Goal: Obtain resource: Download file/media

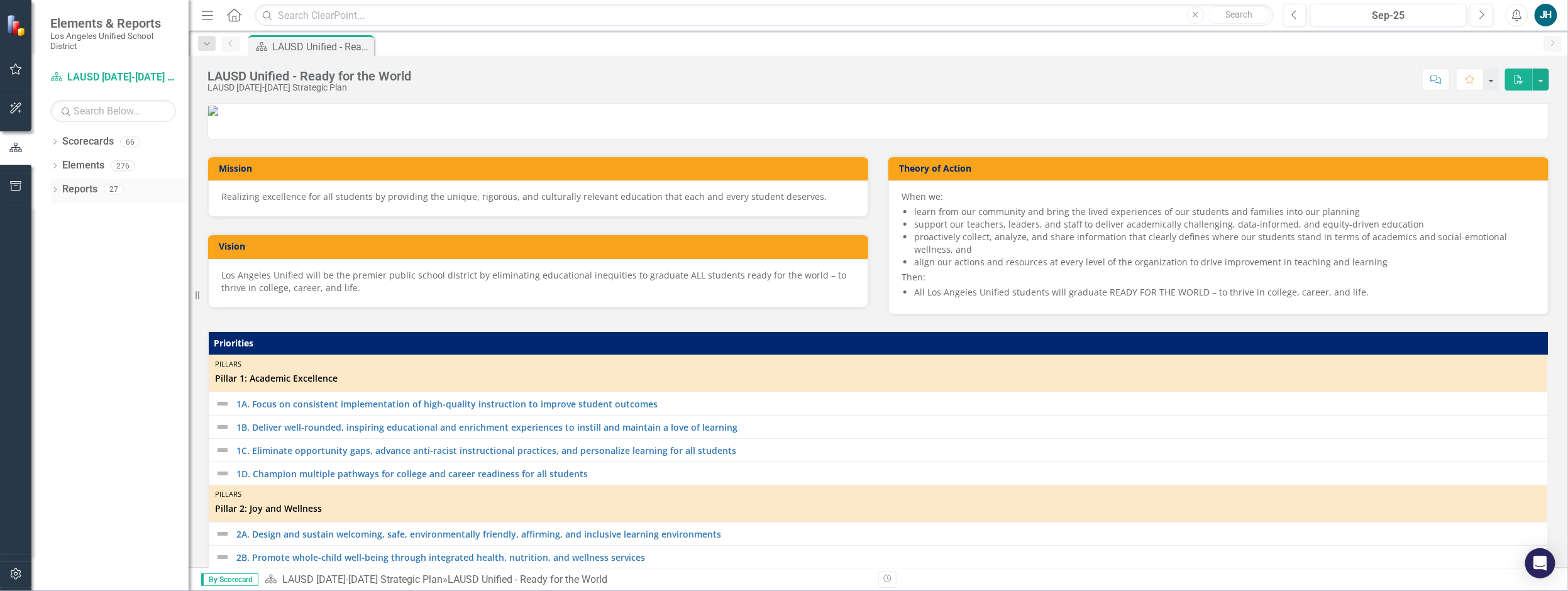
click at [56, 189] on icon "Dropdown" at bounding box center [54, 191] width 9 height 7
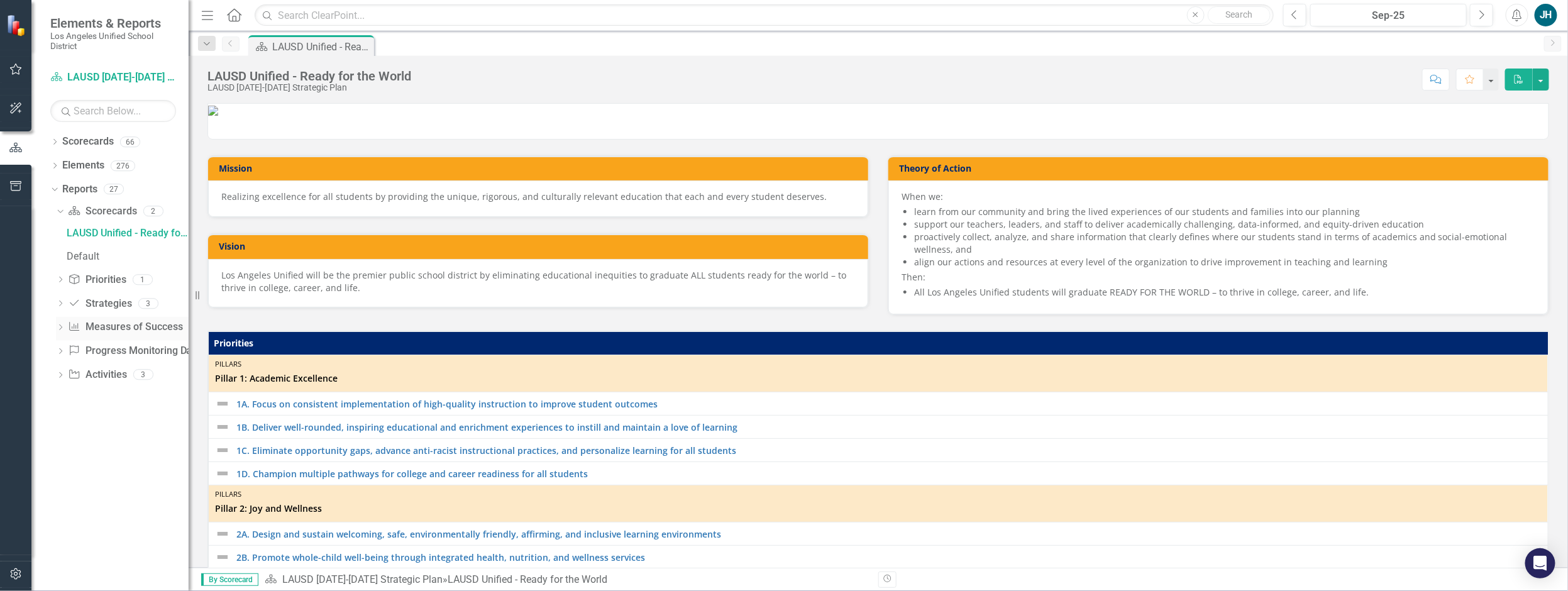
click at [58, 328] on icon "Dropdown" at bounding box center [60, 329] width 9 height 7
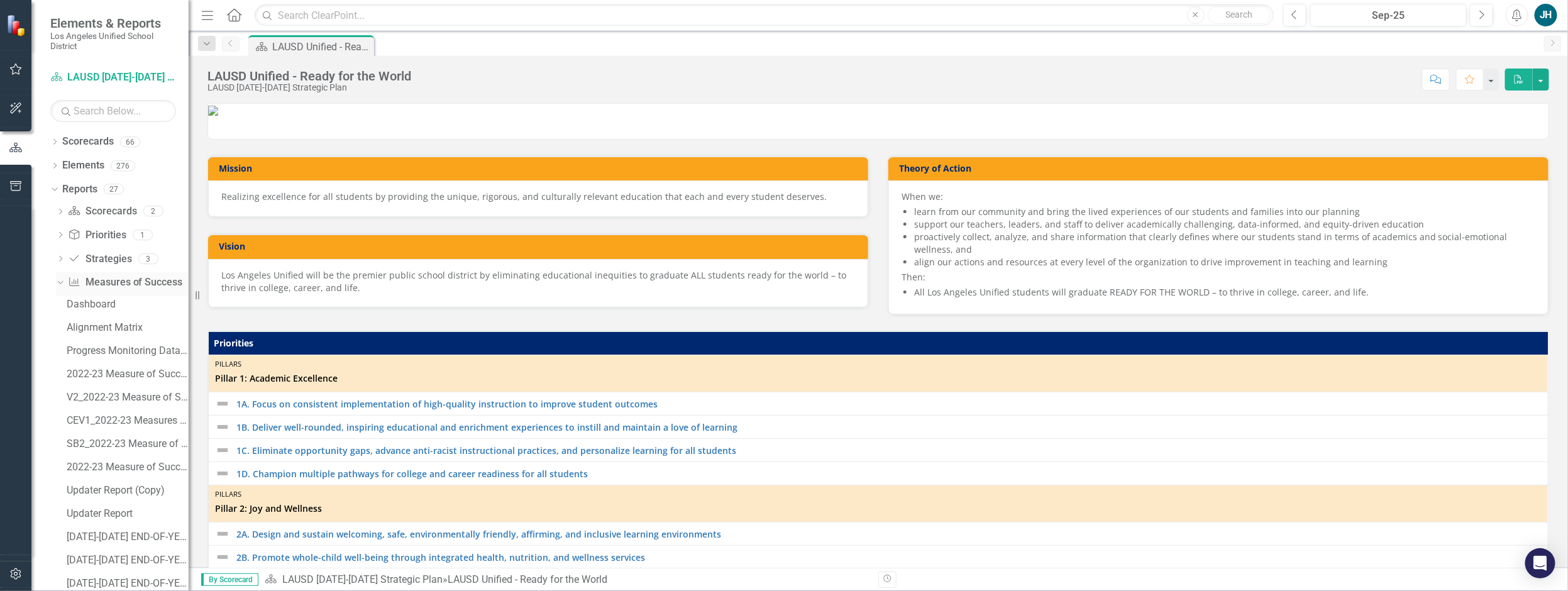
click at [59, 284] on icon "Dropdown" at bounding box center [59, 283] width 7 height 9
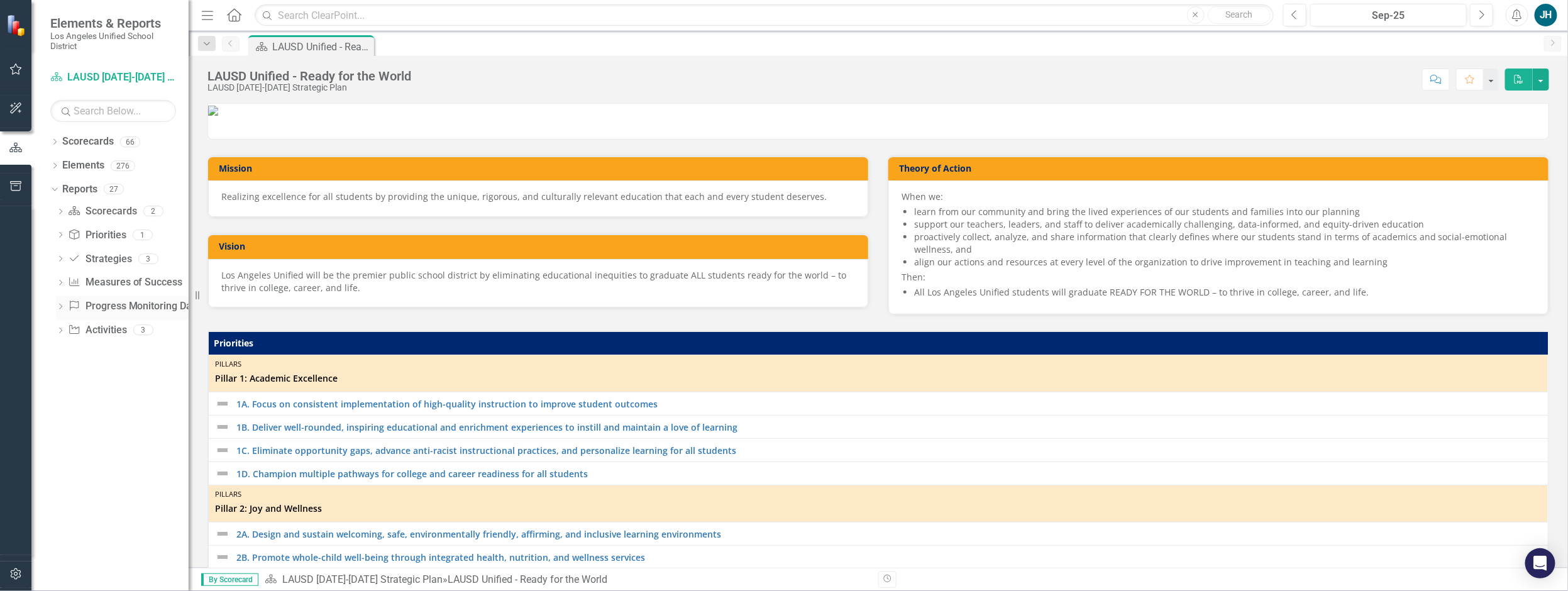
click at [60, 308] on icon "Dropdown" at bounding box center [60, 308] width 9 height 7
click at [60, 308] on icon "Dropdown" at bounding box center [59, 306] width 7 height 9
click at [61, 236] on icon "Dropdown" at bounding box center [60, 236] width 9 height 7
click at [61, 236] on icon "Dropdown" at bounding box center [59, 235] width 7 height 9
click at [63, 213] on icon "Dropdown" at bounding box center [60, 213] width 9 height 7
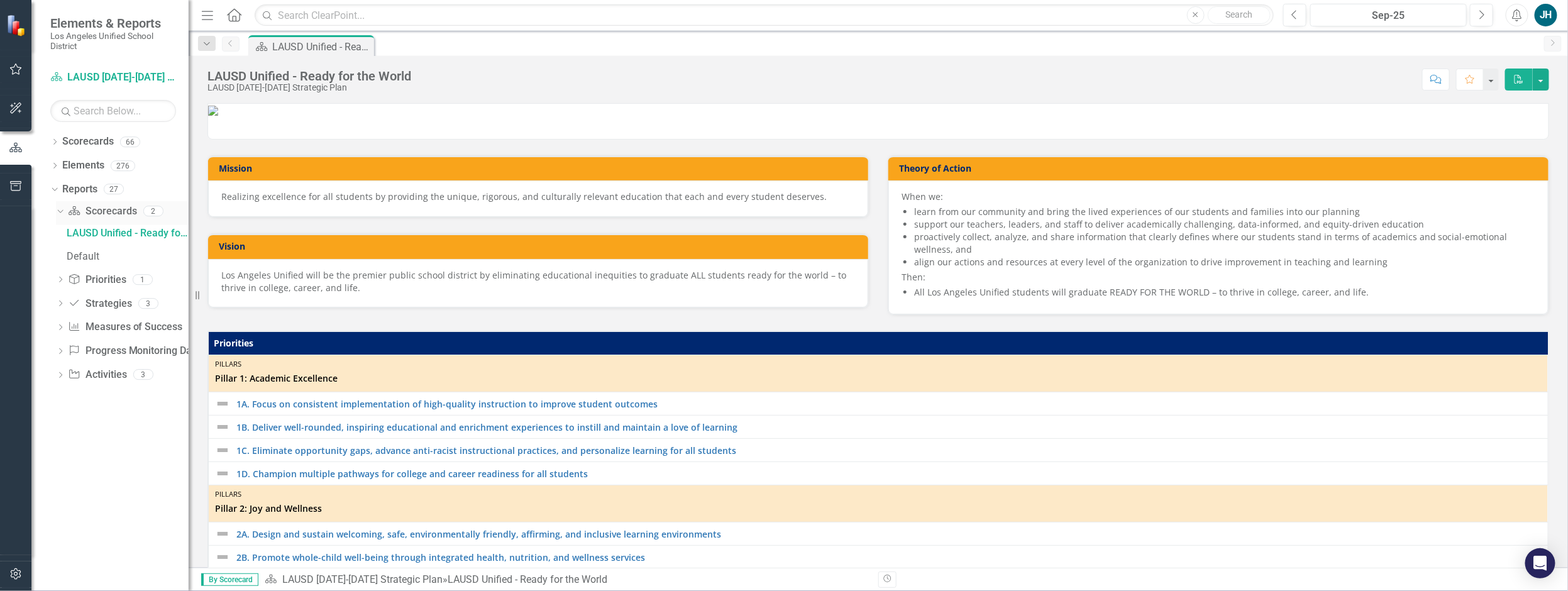
click at [59, 210] on icon "Dropdown" at bounding box center [59, 210] width 7 height 9
click at [54, 142] on icon "Dropdown" at bounding box center [54, 143] width 9 height 7
click at [54, 142] on icon at bounding box center [54, 142] width 6 height 3
click at [54, 142] on icon "Dropdown" at bounding box center [54, 143] width 9 height 7
click at [60, 167] on icon "Dropdown" at bounding box center [61, 165] width 9 height 8
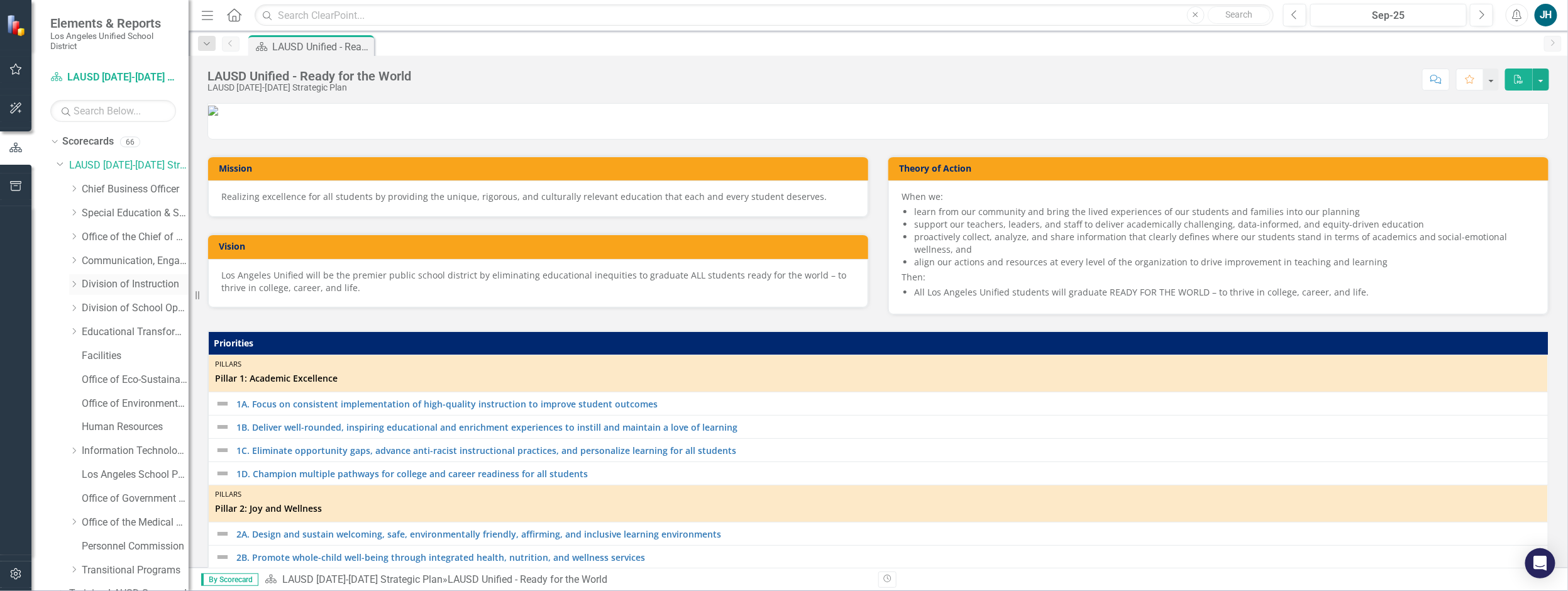
click at [120, 293] on div "Dropdown Division of Instruction" at bounding box center [129, 284] width 119 height 21
click at [72, 283] on icon "Dropdown" at bounding box center [74, 284] width 9 height 8
click at [111, 378] on link "Beyond the Bell" at bounding box center [142, 380] width 94 height 14
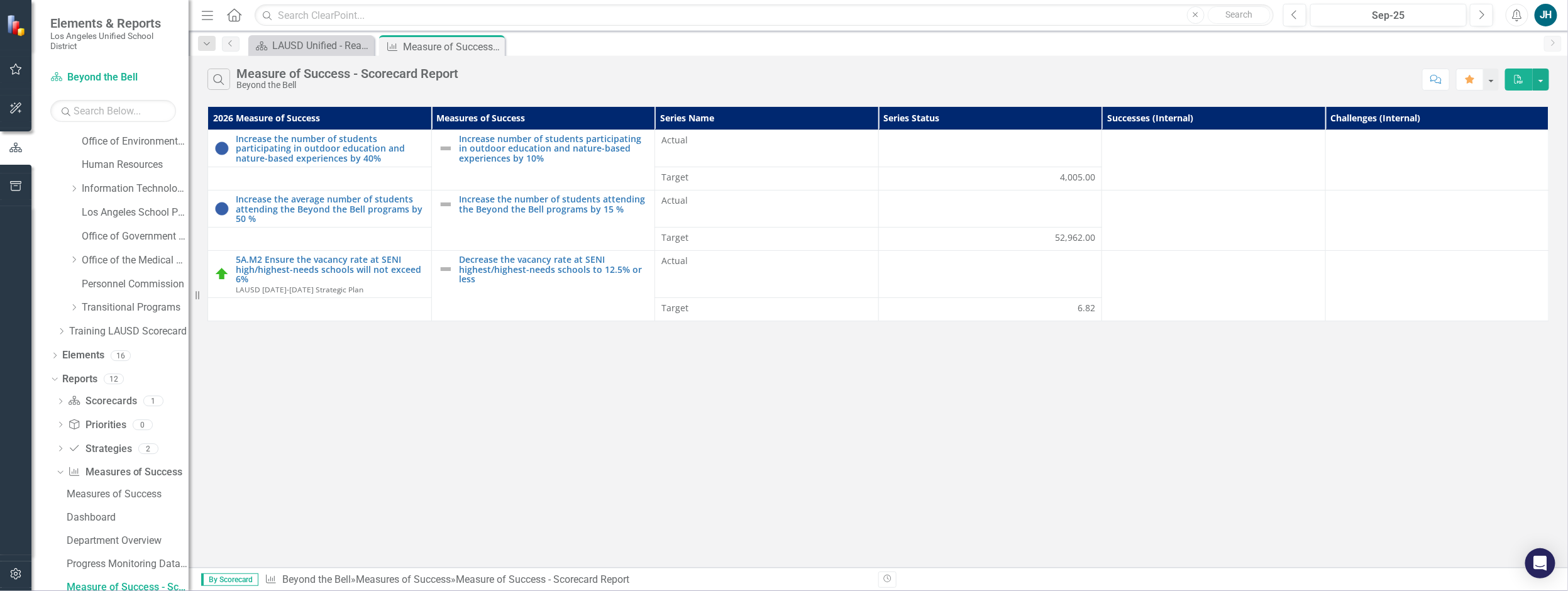
scroll to position [577, 0]
click at [1522, 76] on icon "PDF" at bounding box center [1519, 79] width 11 height 9
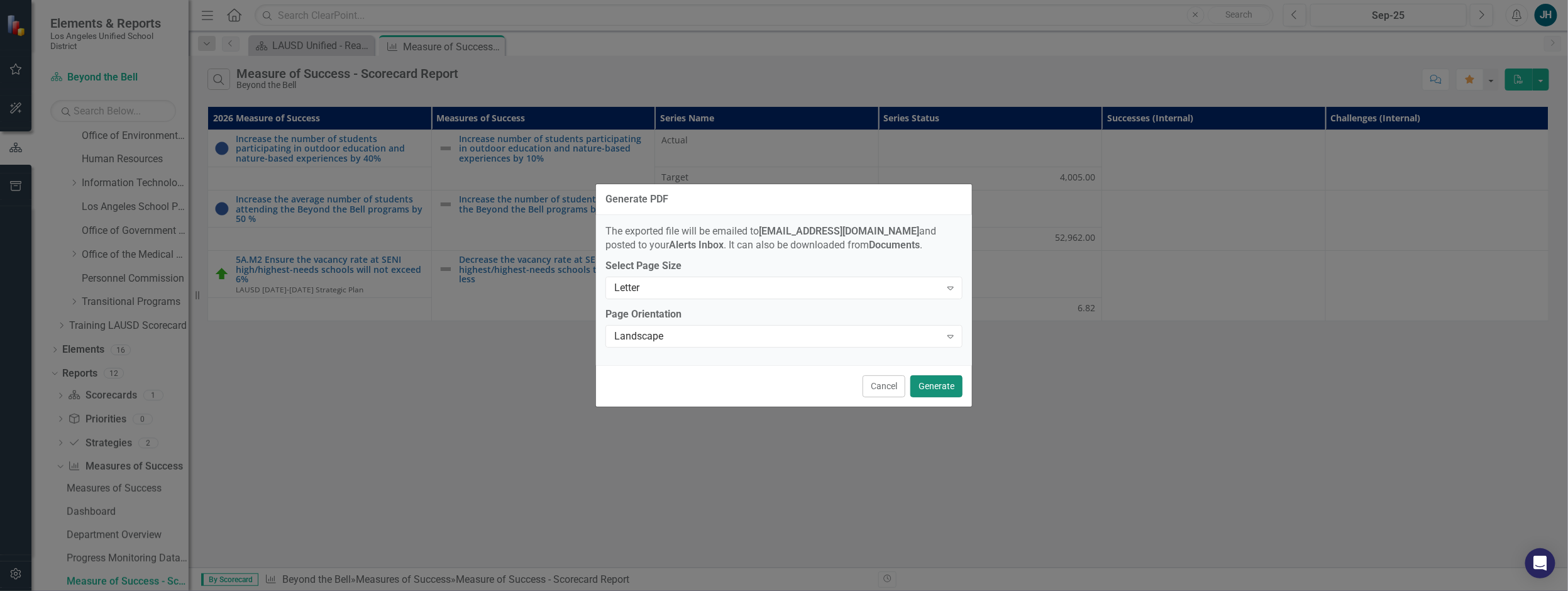
click at [942, 386] on button "Generate" at bounding box center [936, 386] width 52 height 22
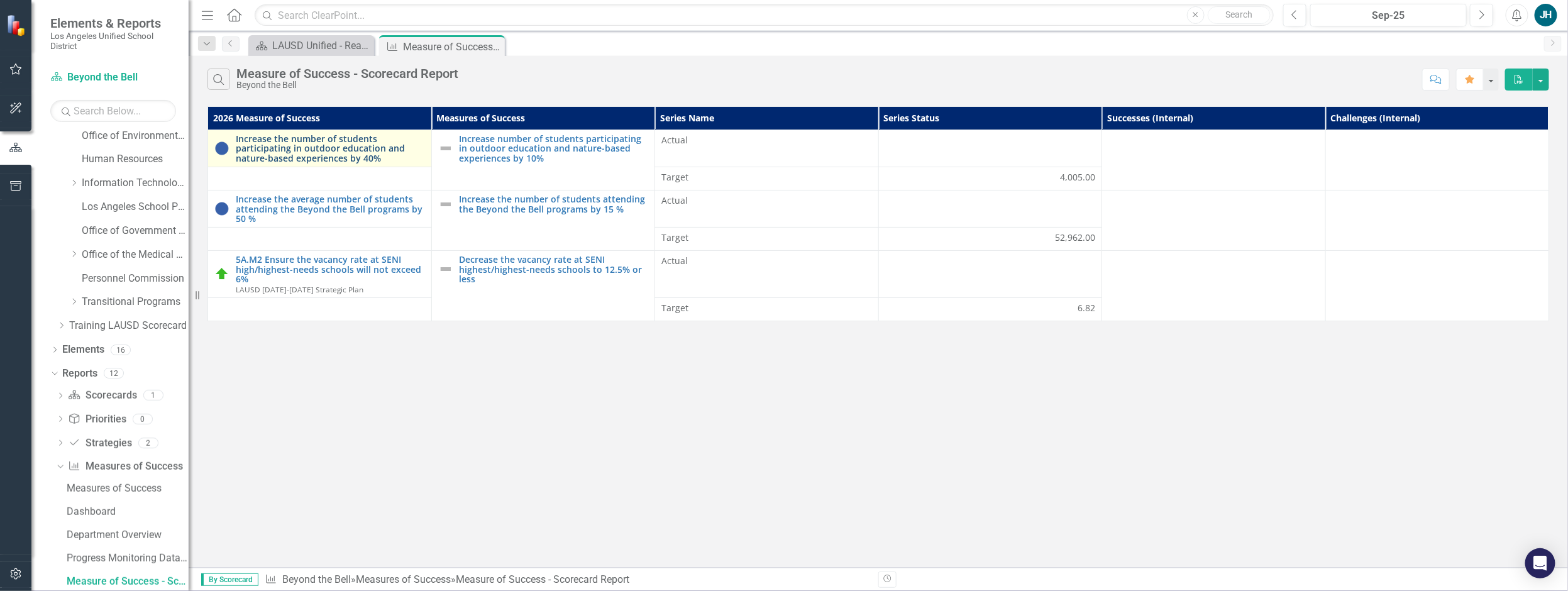
click at [310, 151] on link "Increase the number of students participating in outdoor education and nature-b…" at bounding box center [330, 148] width 189 height 29
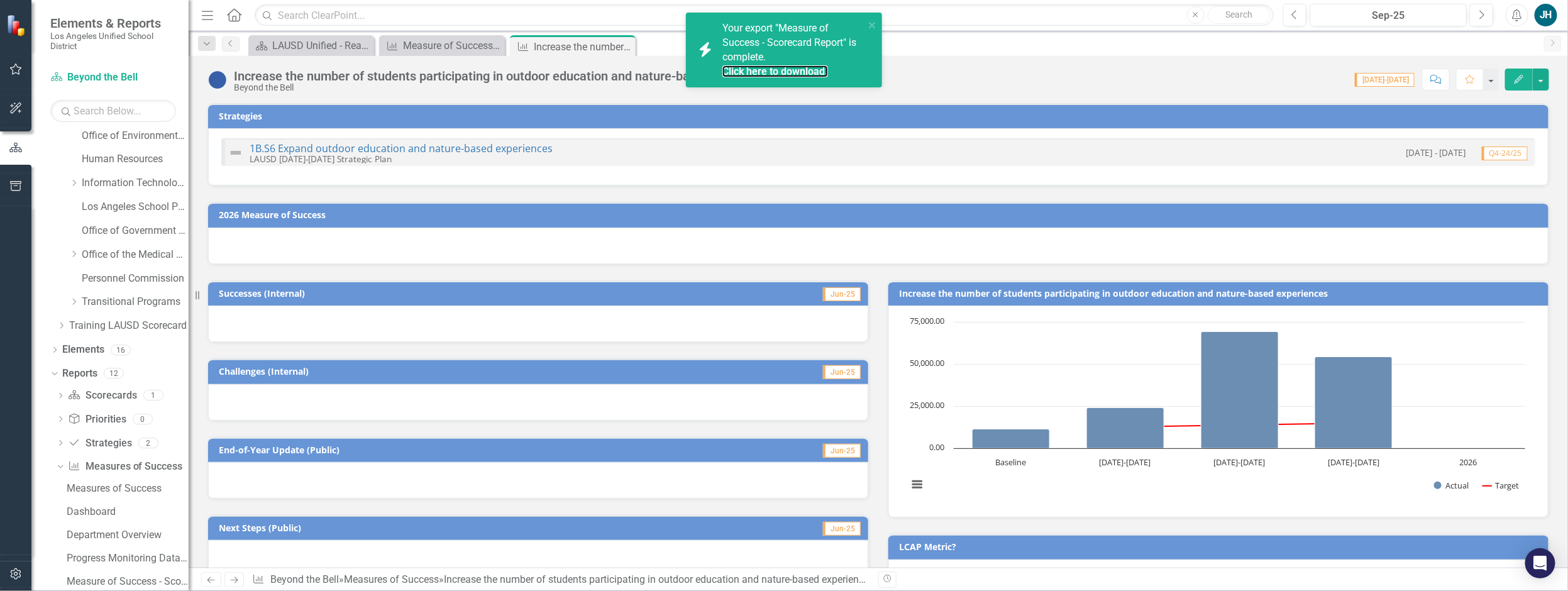
click at [764, 65] on div "Click here to download." at bounding box center [792, 72] width 139 height 14
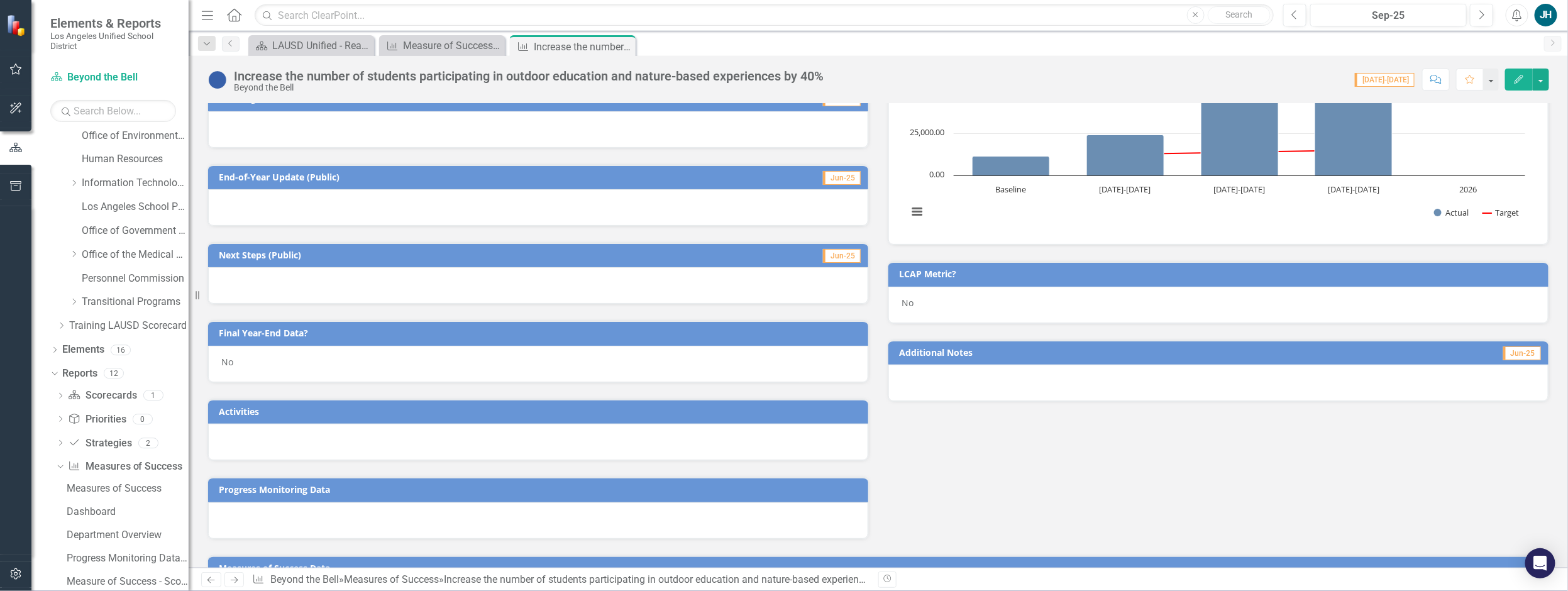
scroll to position [216, 0]
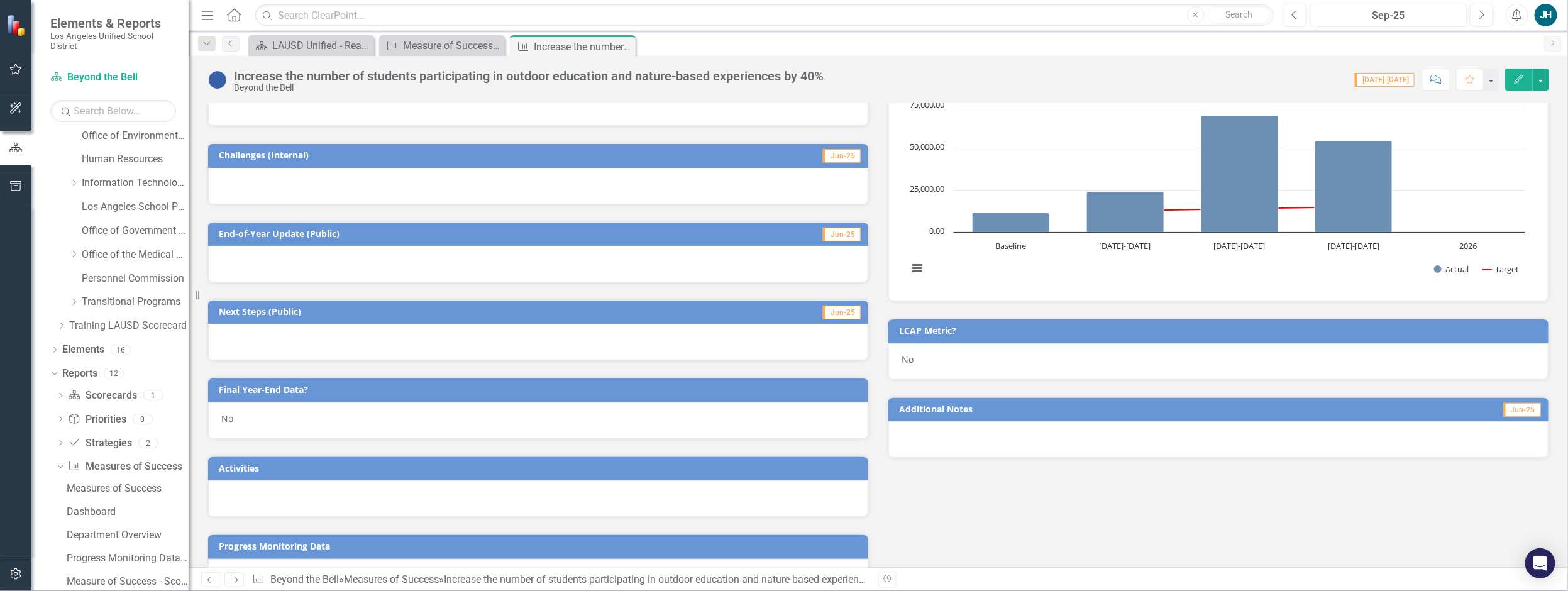
click at [460, 507] on div at bounding box center [538, 499] width 660 height 36
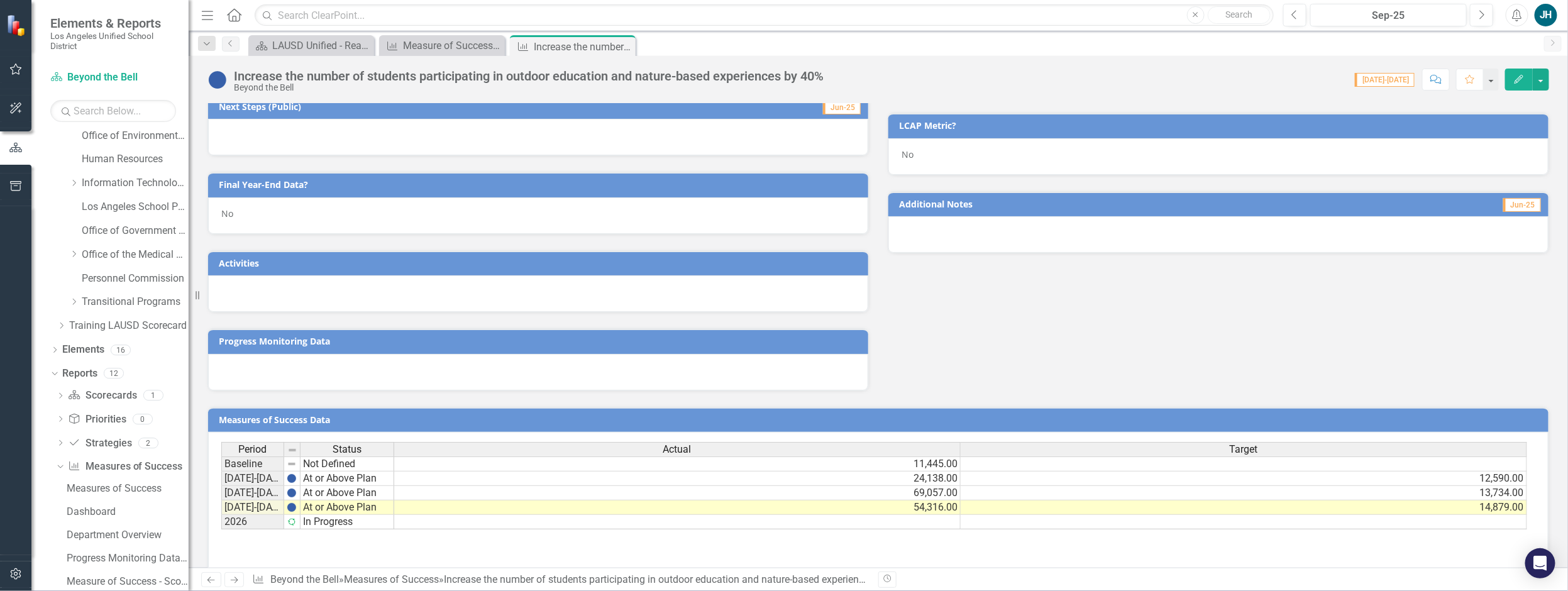
scroll to position [445, 0]
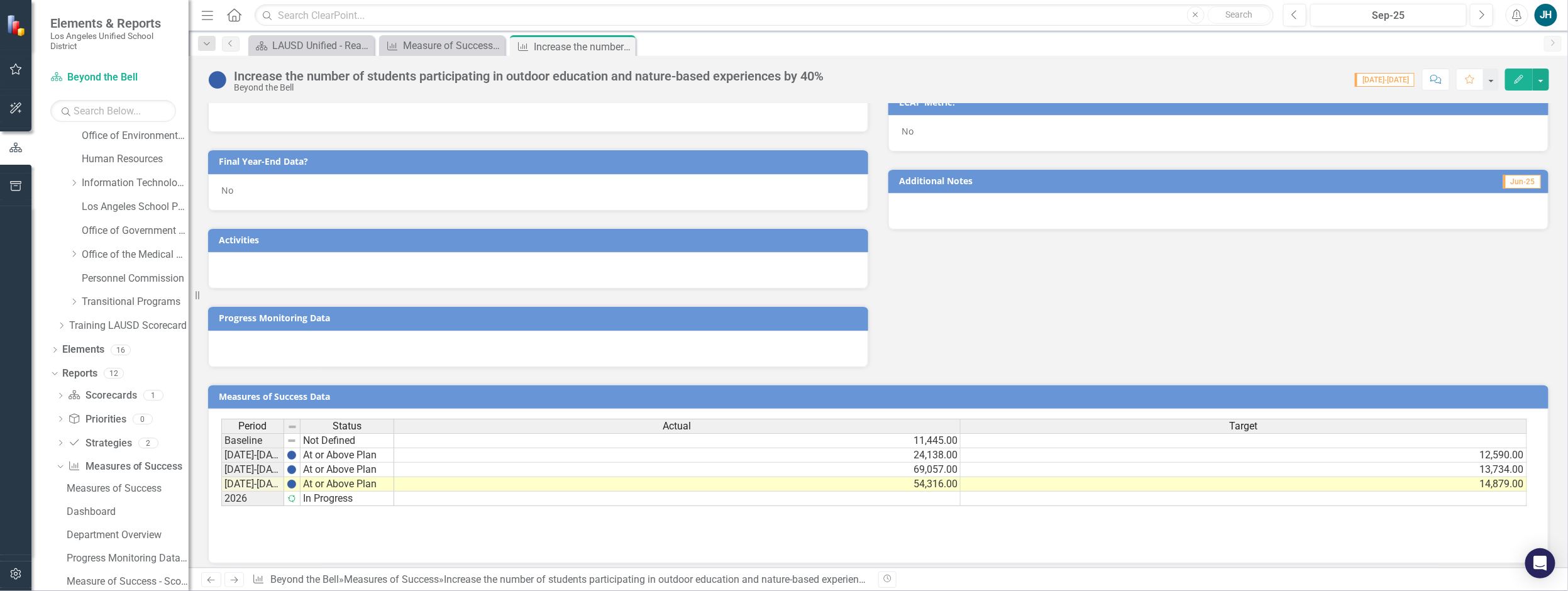
click at [1523, 81] on icon "Edit" at bounding box center [1519, 79] width 11 height 9
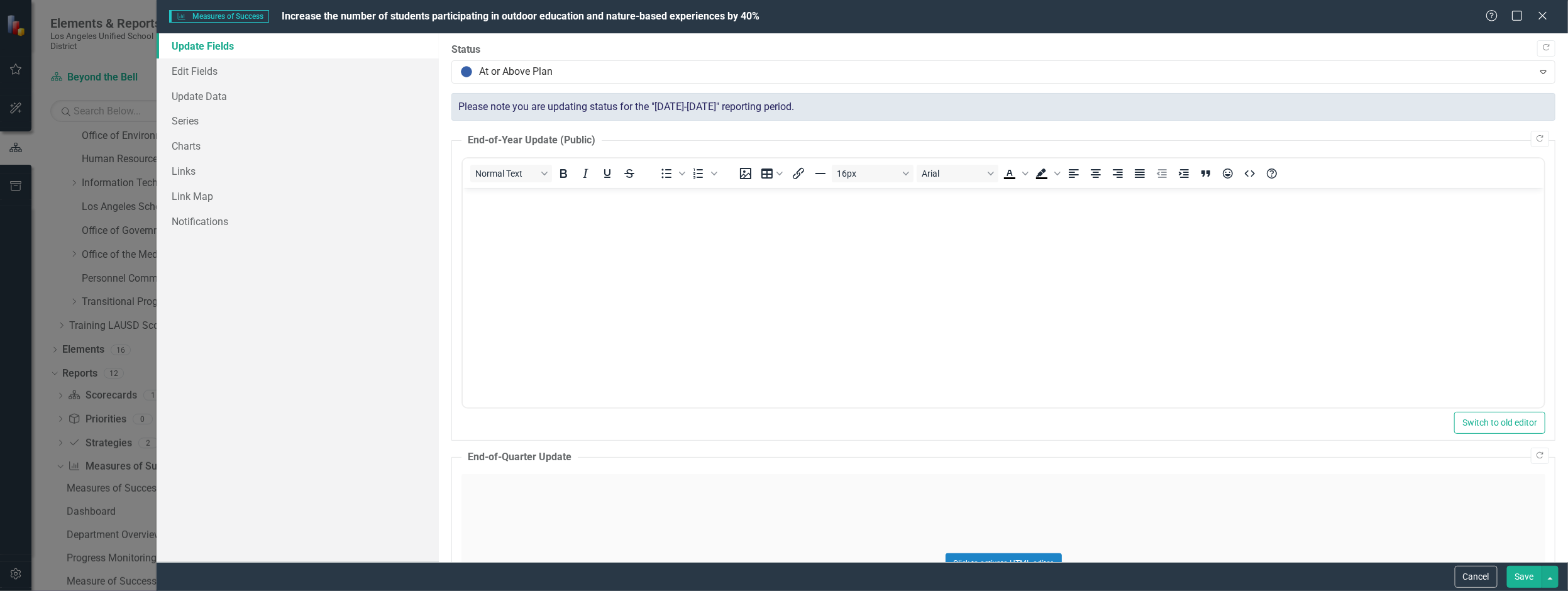
scroll to position [0, 0]
click at [1543, 18] on icon "Close" at bounding box center [1542, 15] width 16 height 12
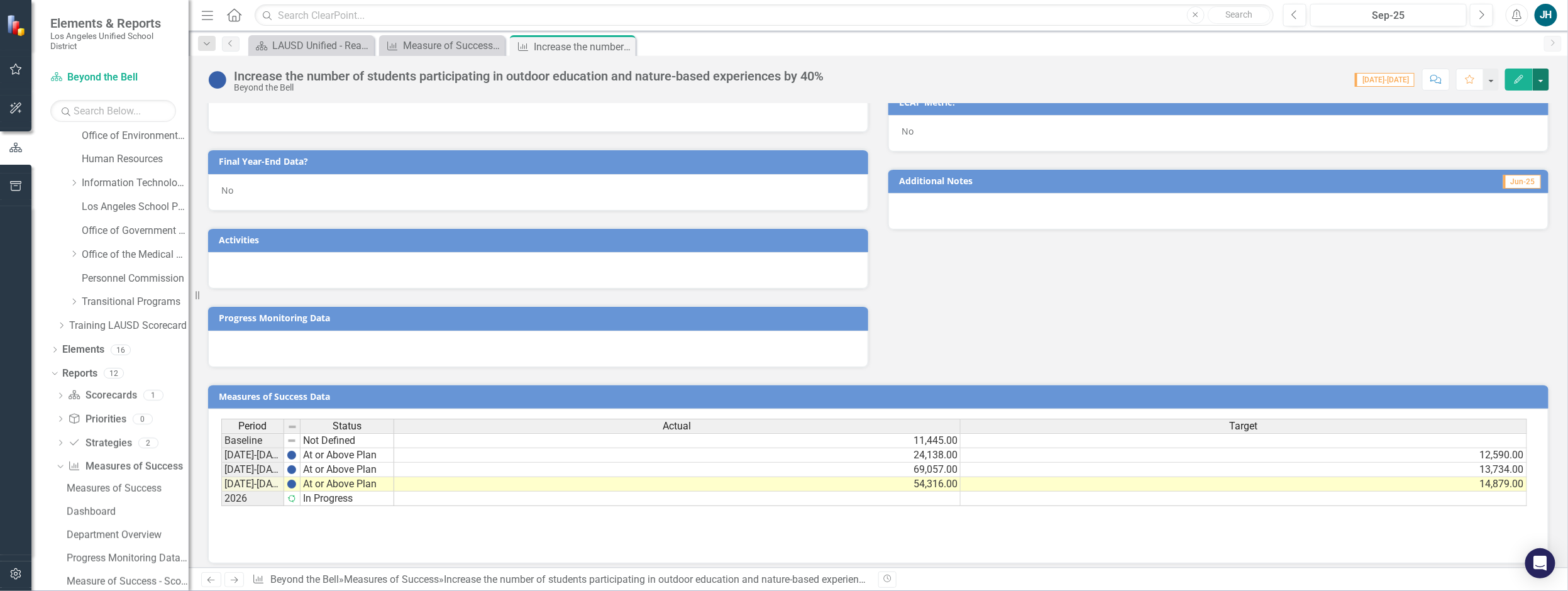
click at [1542, 81] on button "button" at bounding box center [1540, 79] width 16 height 22
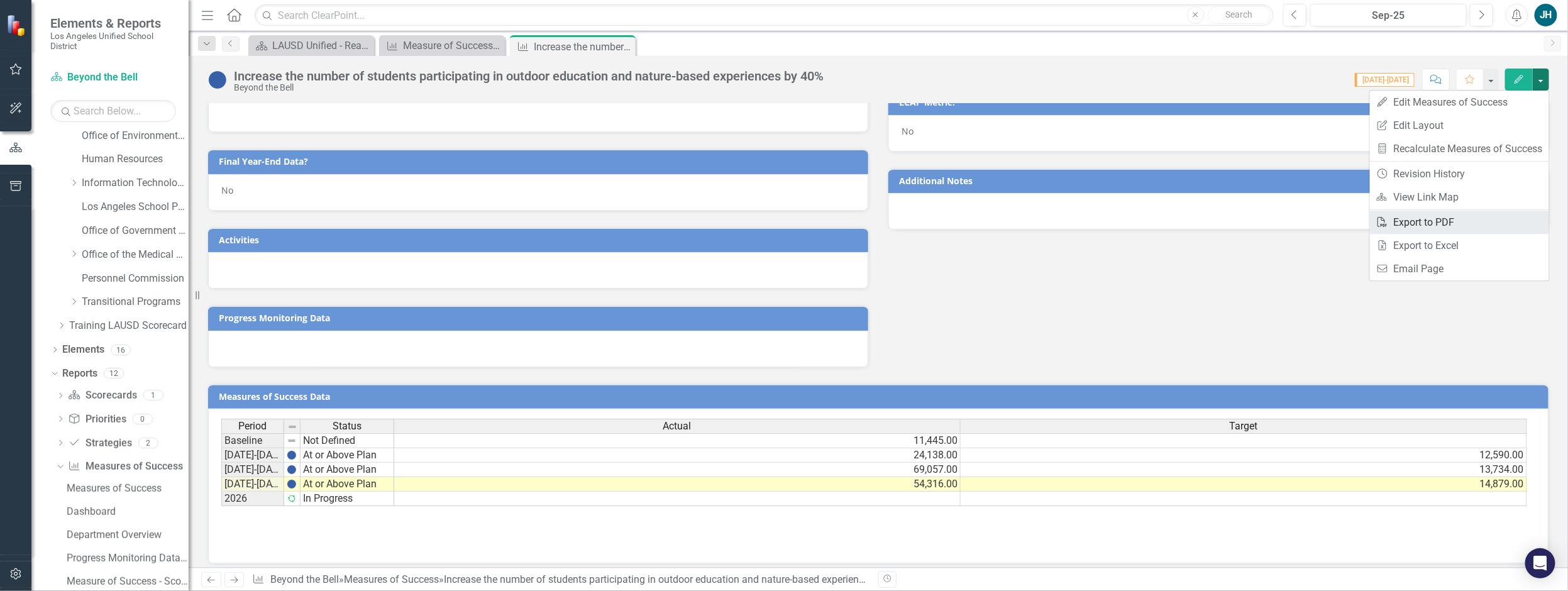
click at [1440, 225] on link "PDF Export to PDF" at bounding box center [1459, 223] width 179 height 24
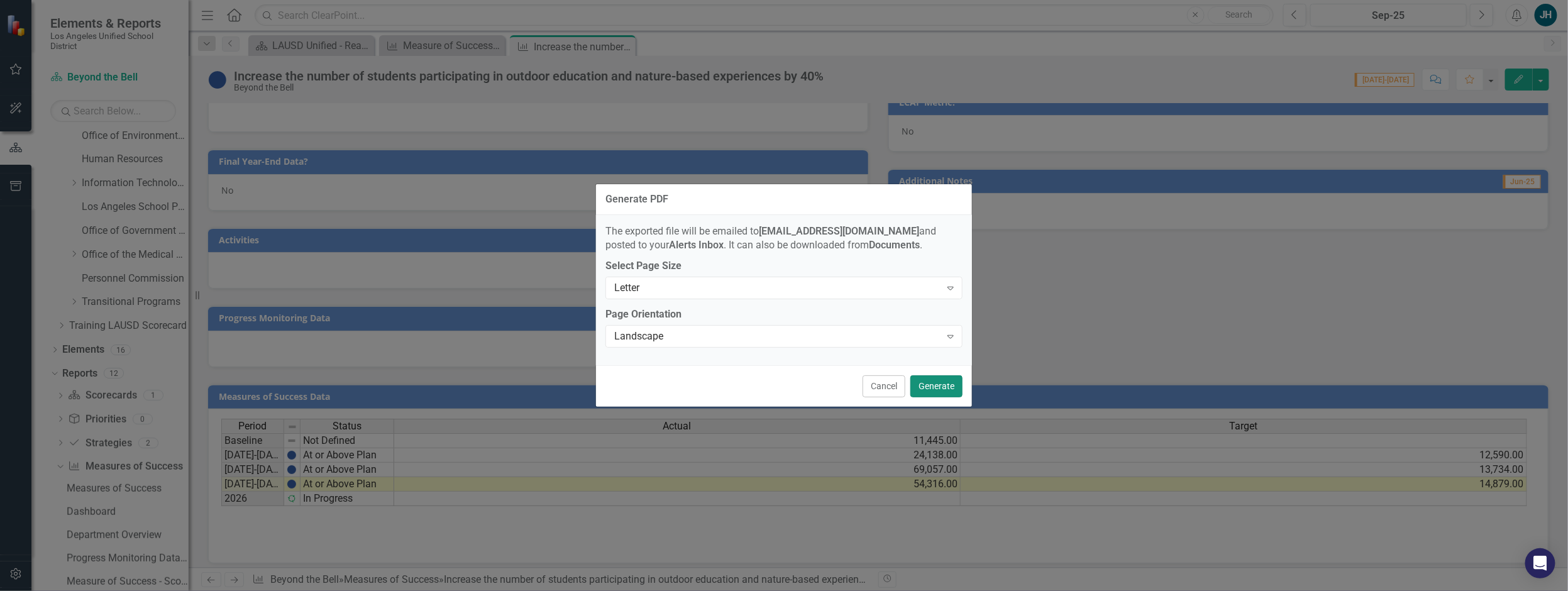
click at [940, 388] on button "Generate" at bounding box center [936, 386] width 52 height 22
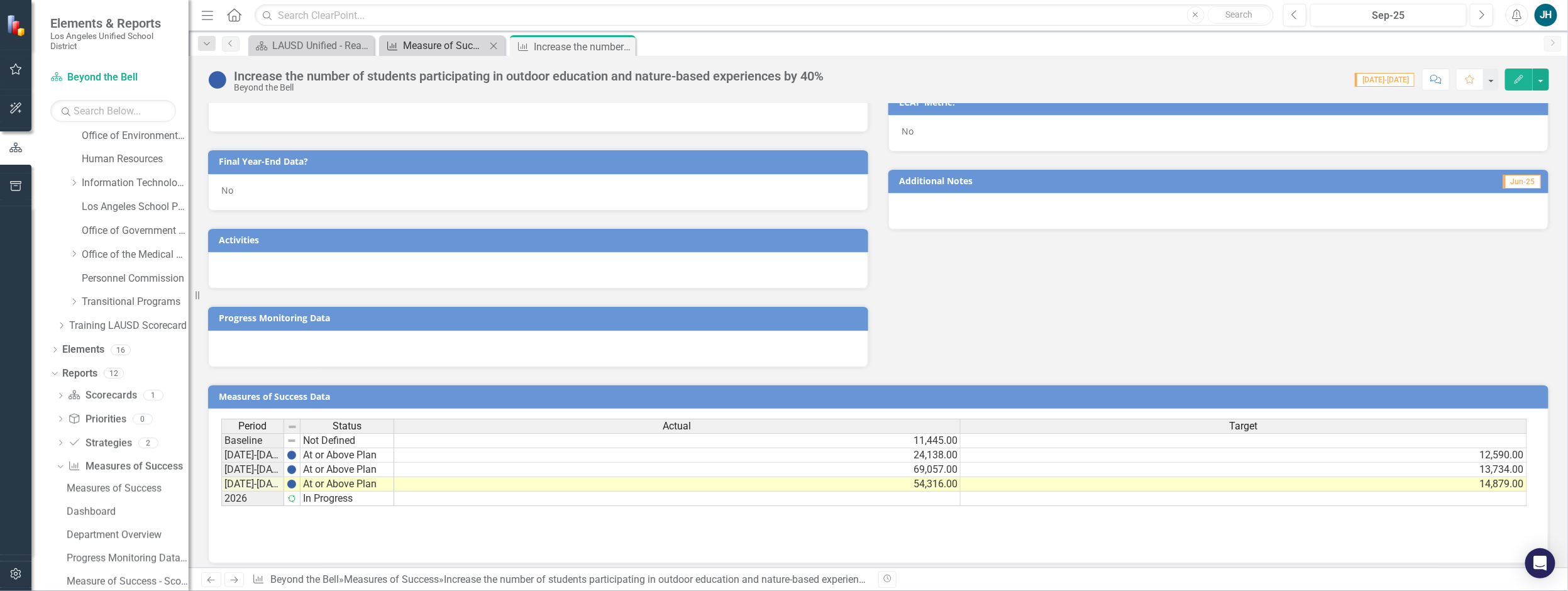
click at [441, 44] on div "Measure of Success - Scorecard Report" at bounding box center [445, 46] width 83 height 16
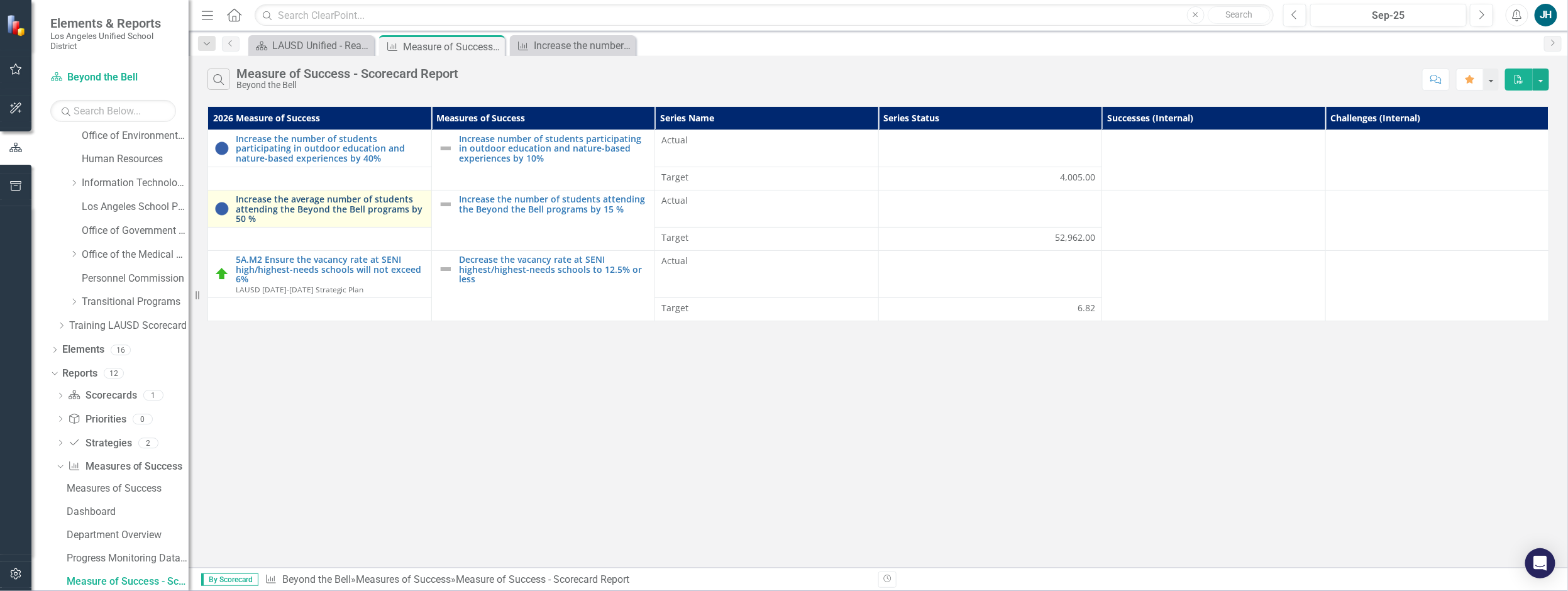
click at [344, 200] on link "Increase the average number of students attending the Beyond the Bell programs …" at bounding box center [330, 209] width 189 height 29
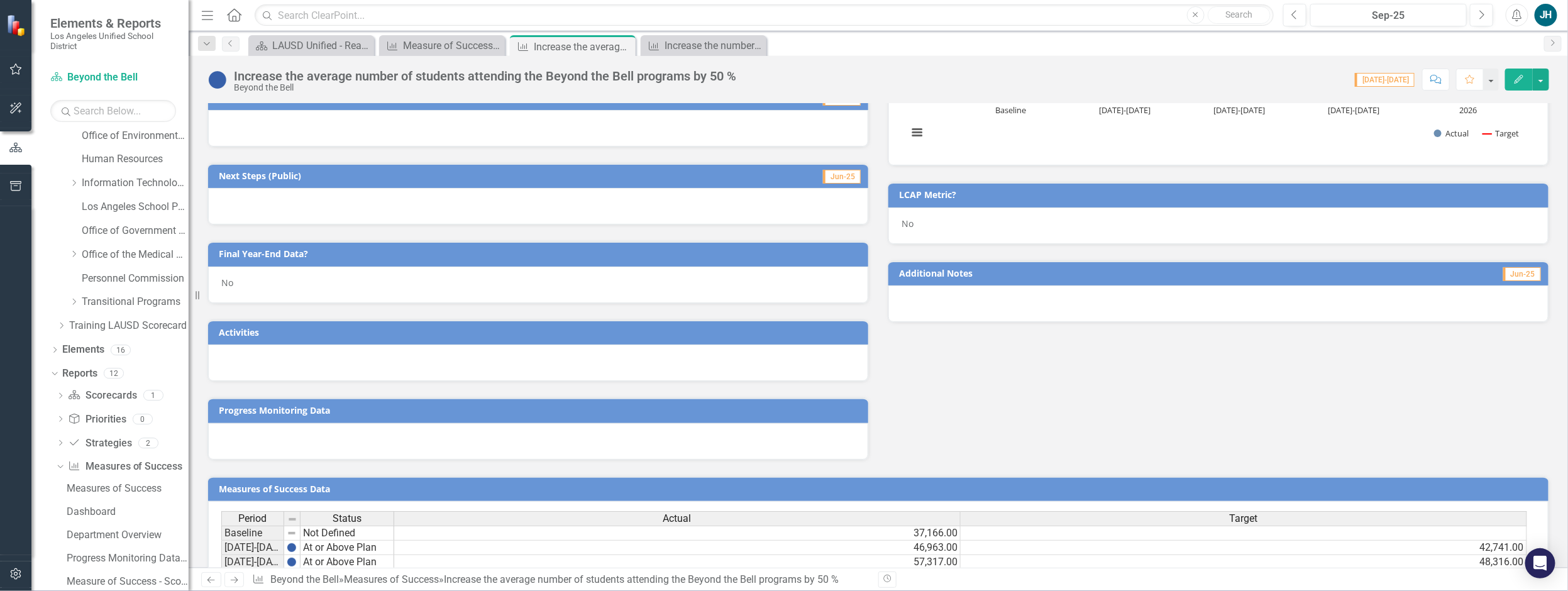
scroll to position [445, 0]
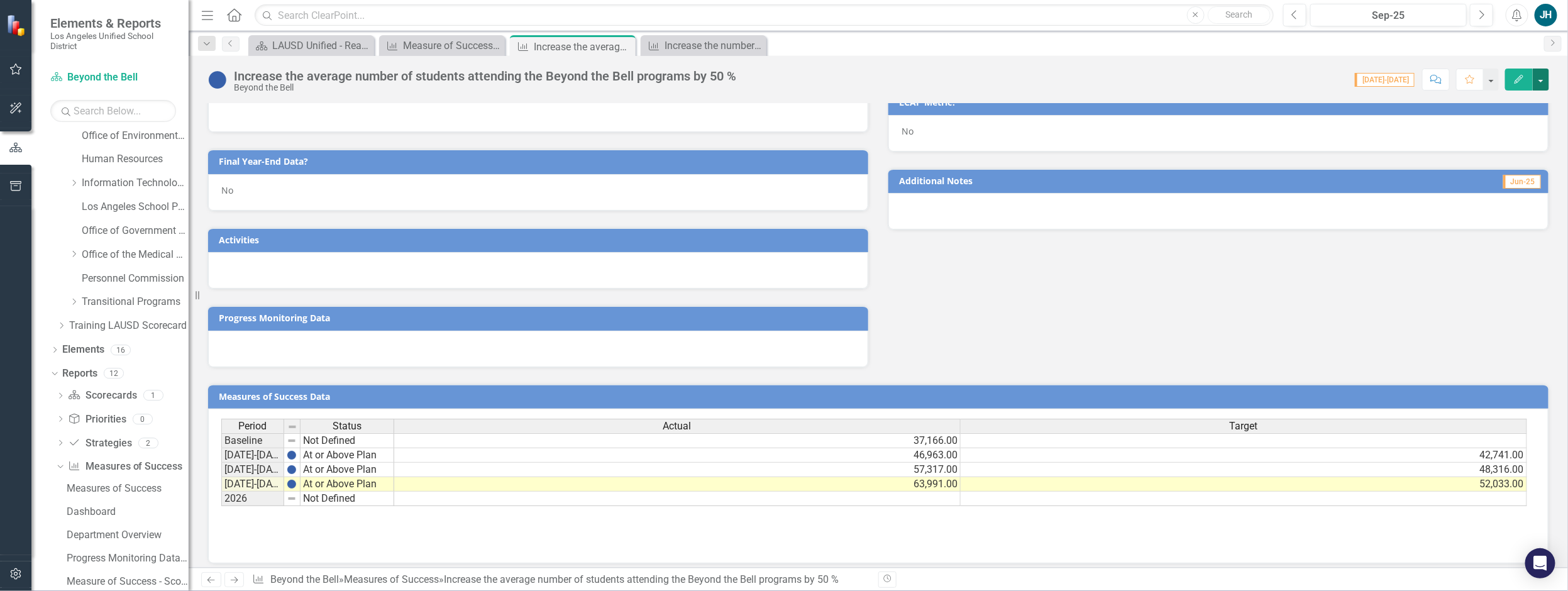
click at [1543, 83] on button "button" at bounding box center [1540, 79] width 16 height 22
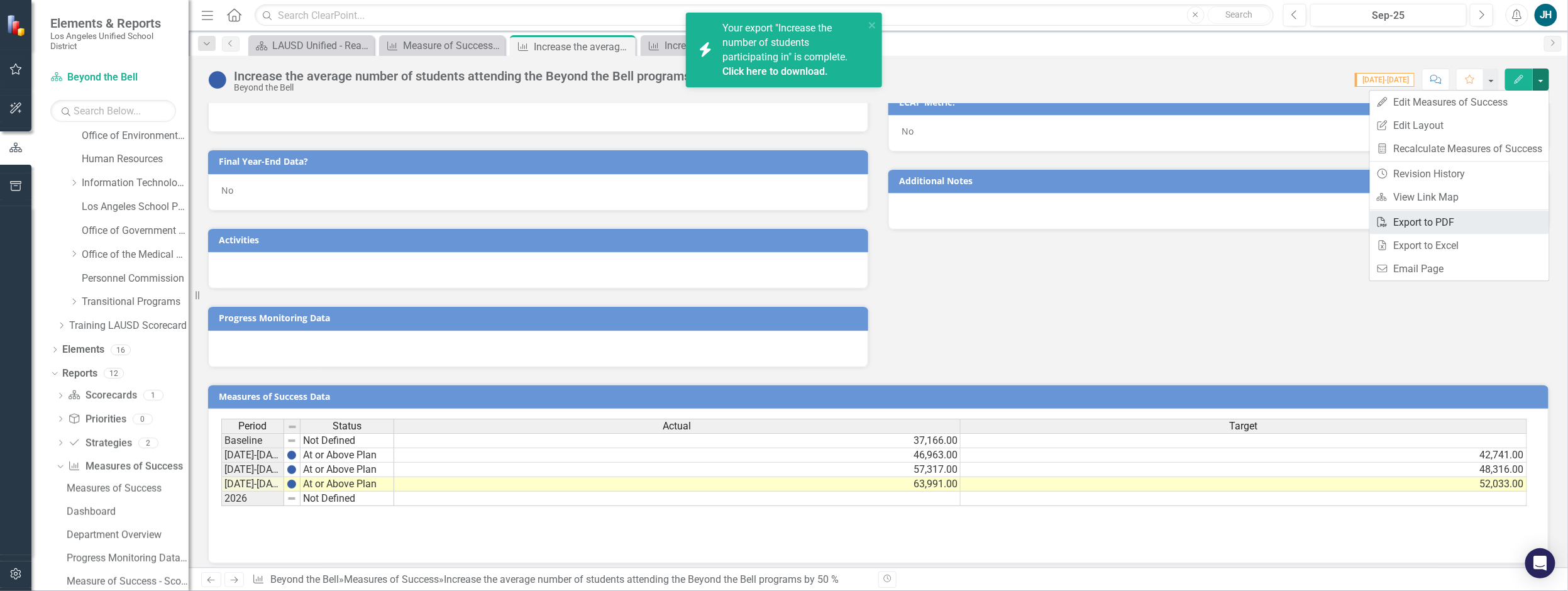
click at [1445, 227] on link "PDF Export to PDF" at bounding box center [1459, 223] width 179 height 24
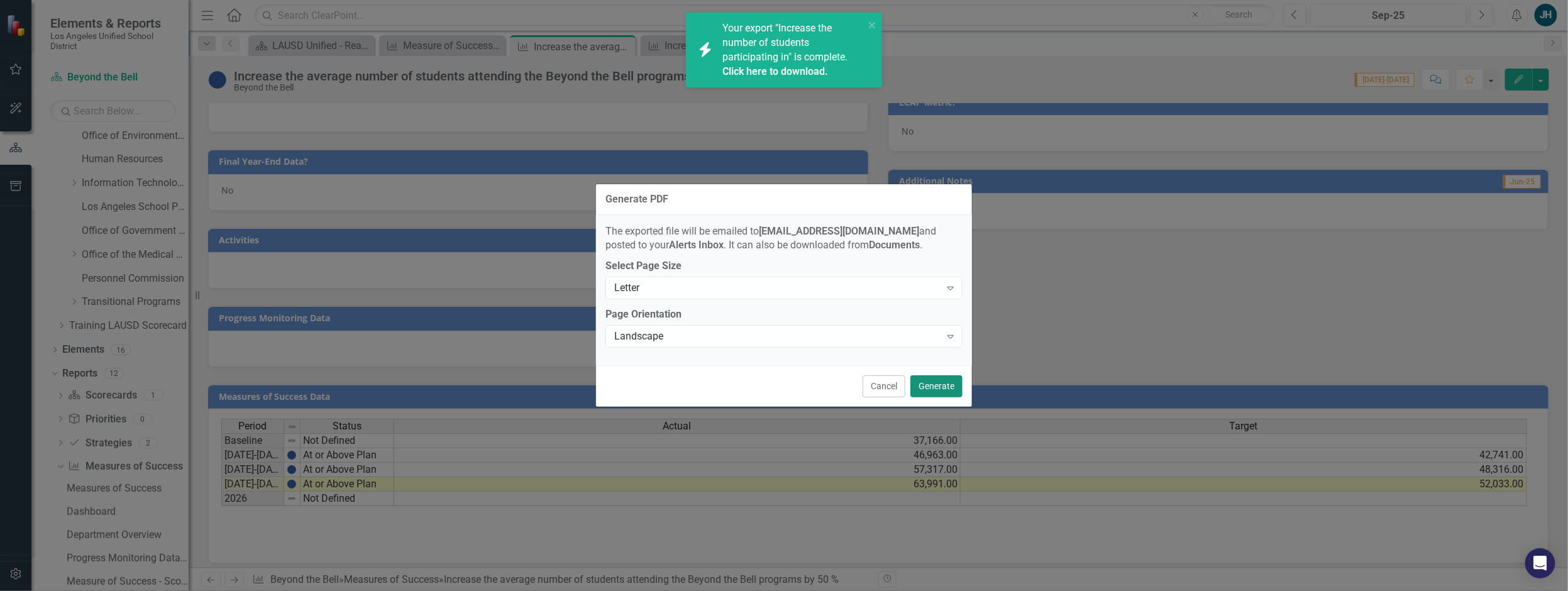
click at [943, 389] on button "Generate" at bounding box center [936, 386] width 52 height 22
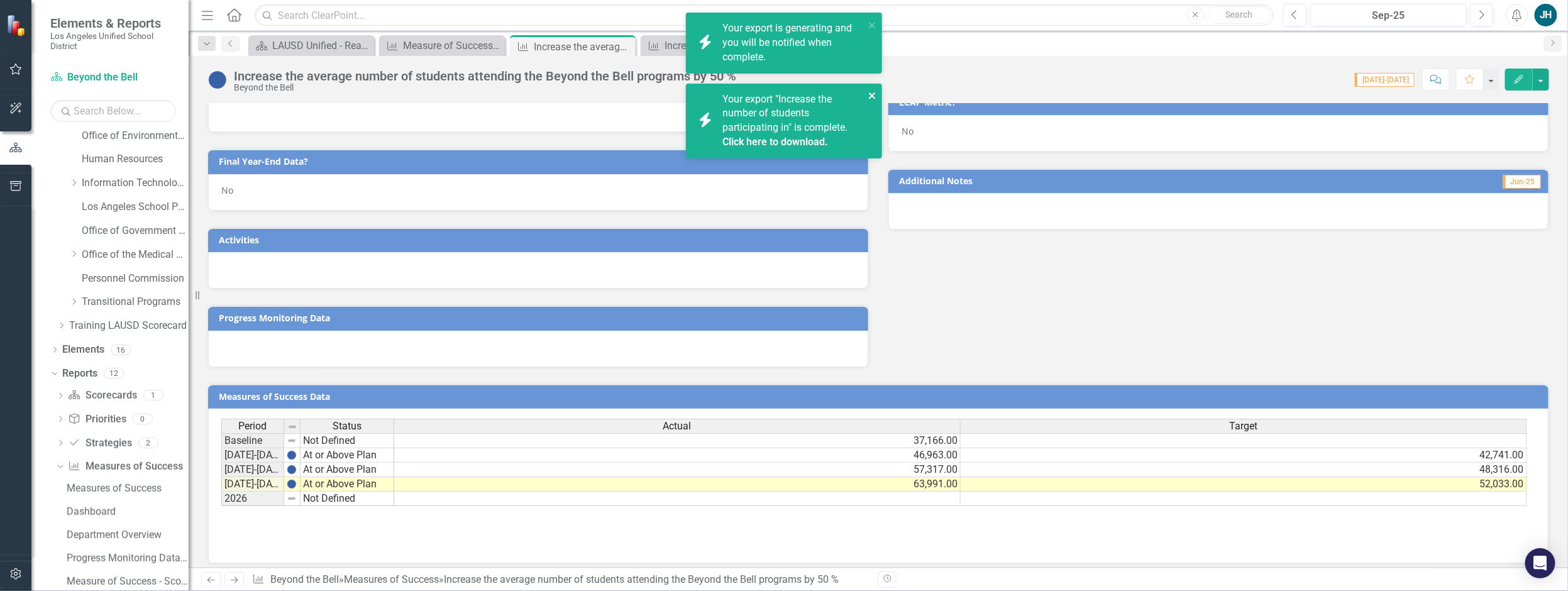
click at [873, 98] on icon "close" at bounding box center [872, 96] width 9 height 10
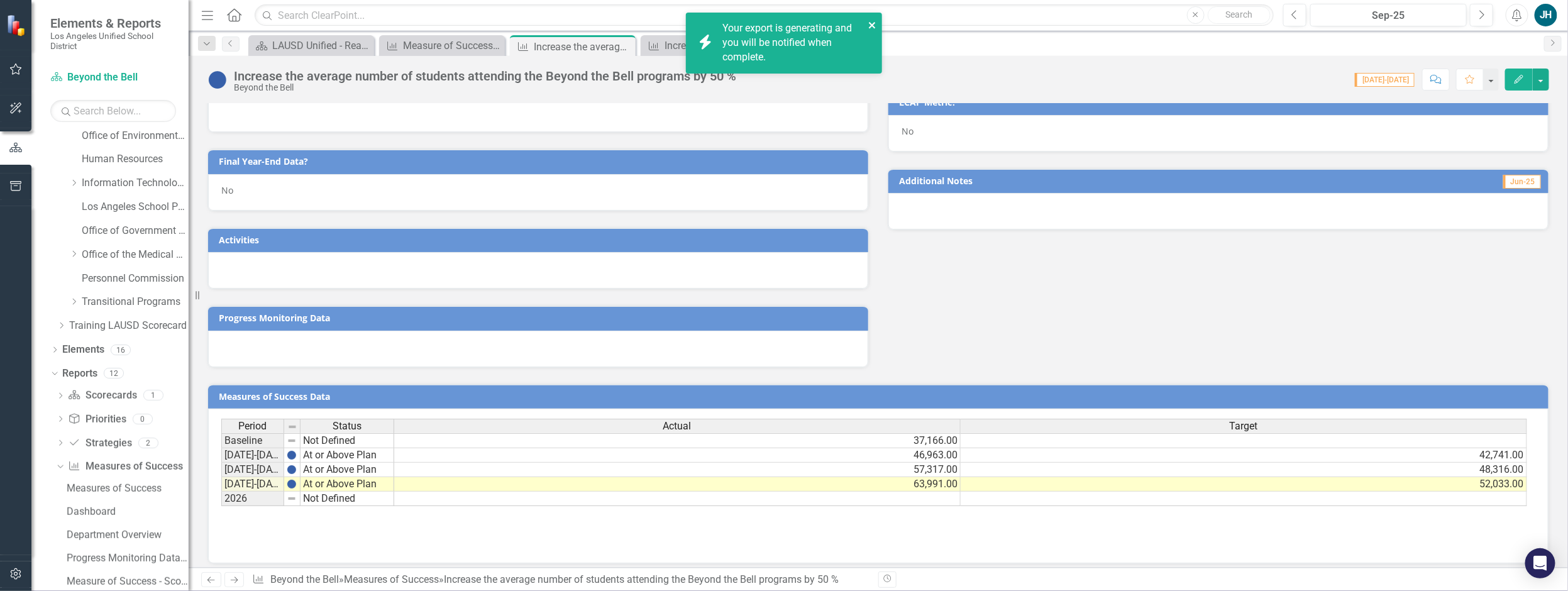
click at [873, 23] on icon "close" at bounding box center [872, 25] width 9 height 10
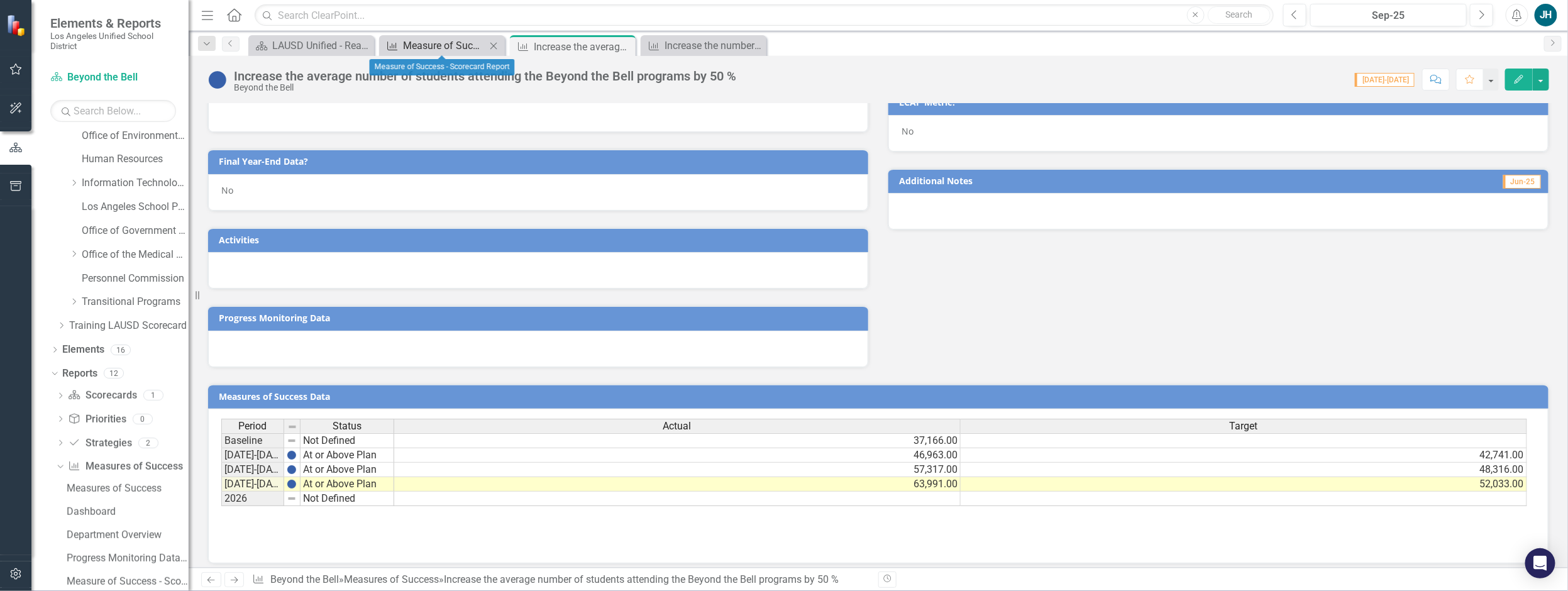
click at [449, 52] on div "Measure of Success - Scorecard Report" at bounding box center [445, 46] width 83 height 16
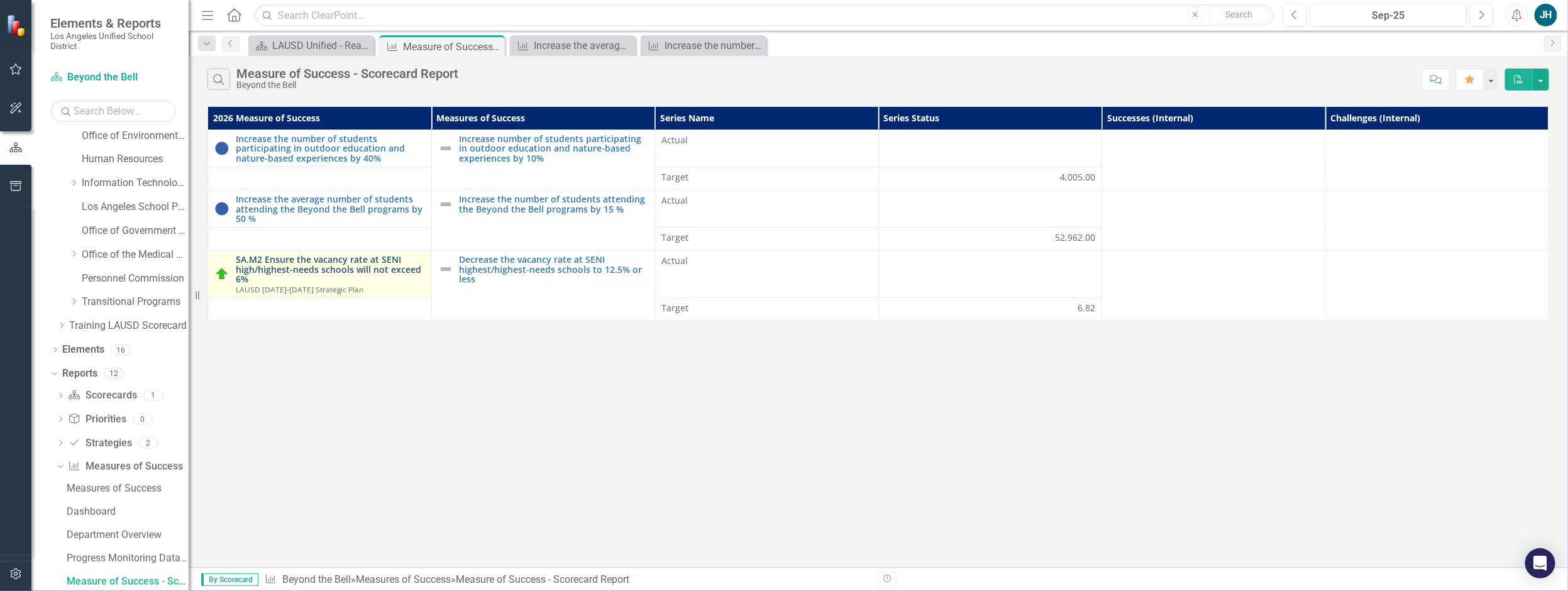
click at [327, 268] on link "5A.M2 Ensure the vacancy rate at SENI high/highest-needs schools will not excee…" at bounding box center [330, 269] width 189 height 29
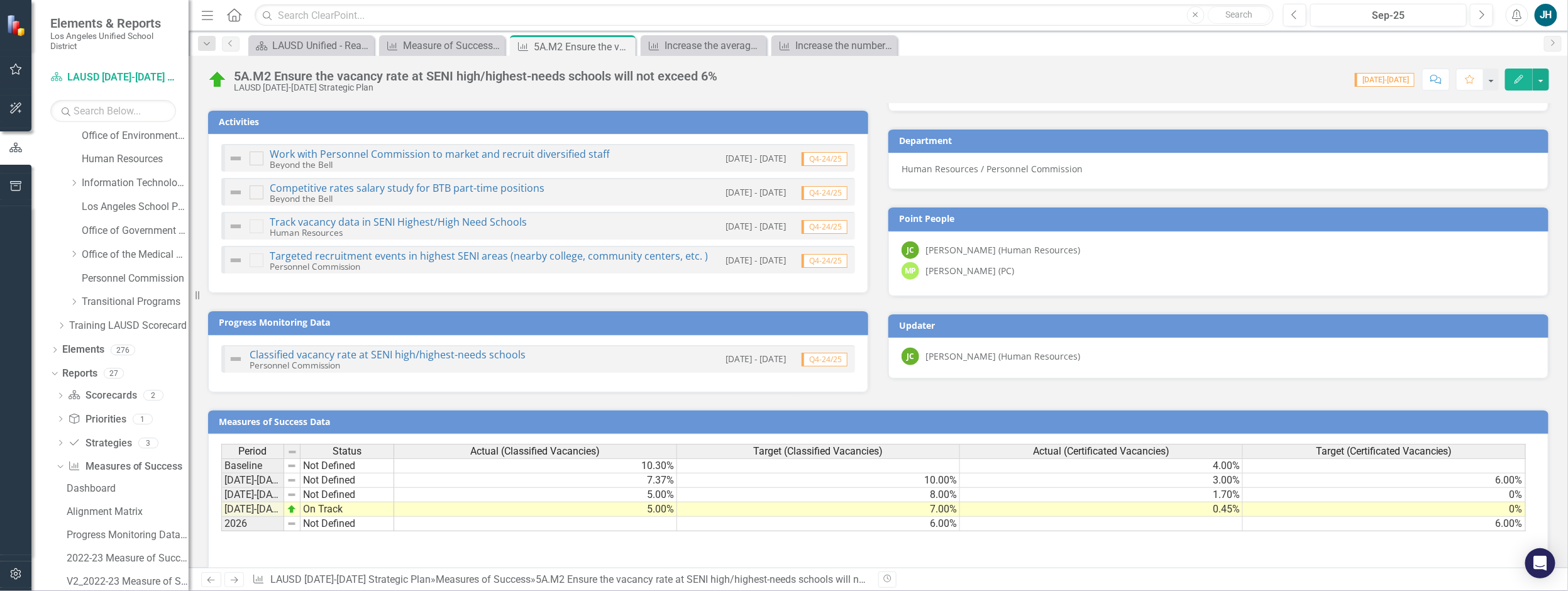
scroll to position [710, 0]
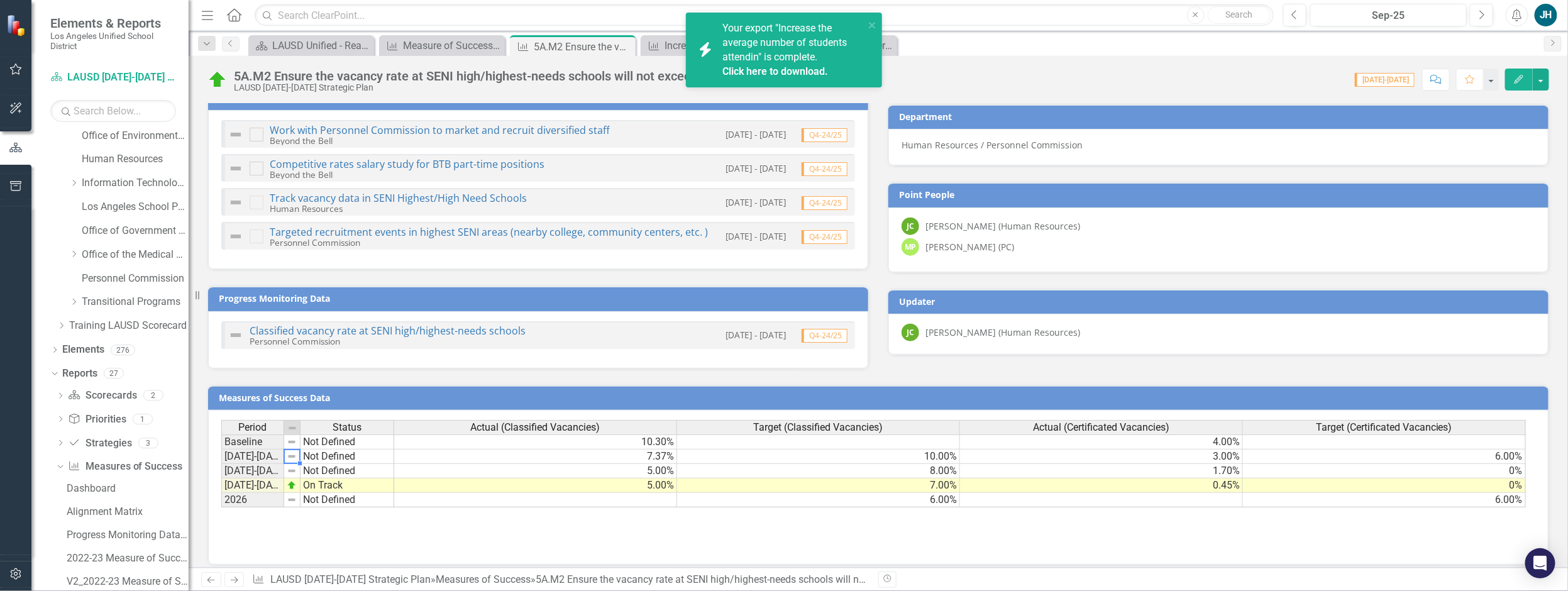
click at [292, 451] on img at bounding box center [292, 456] width 10 height 10
click at [292, 451] on img at bounding box center [292, 456] width 10 height 10
click at [293, 451] on img at bounding box center [292, 456] width 10 height 10
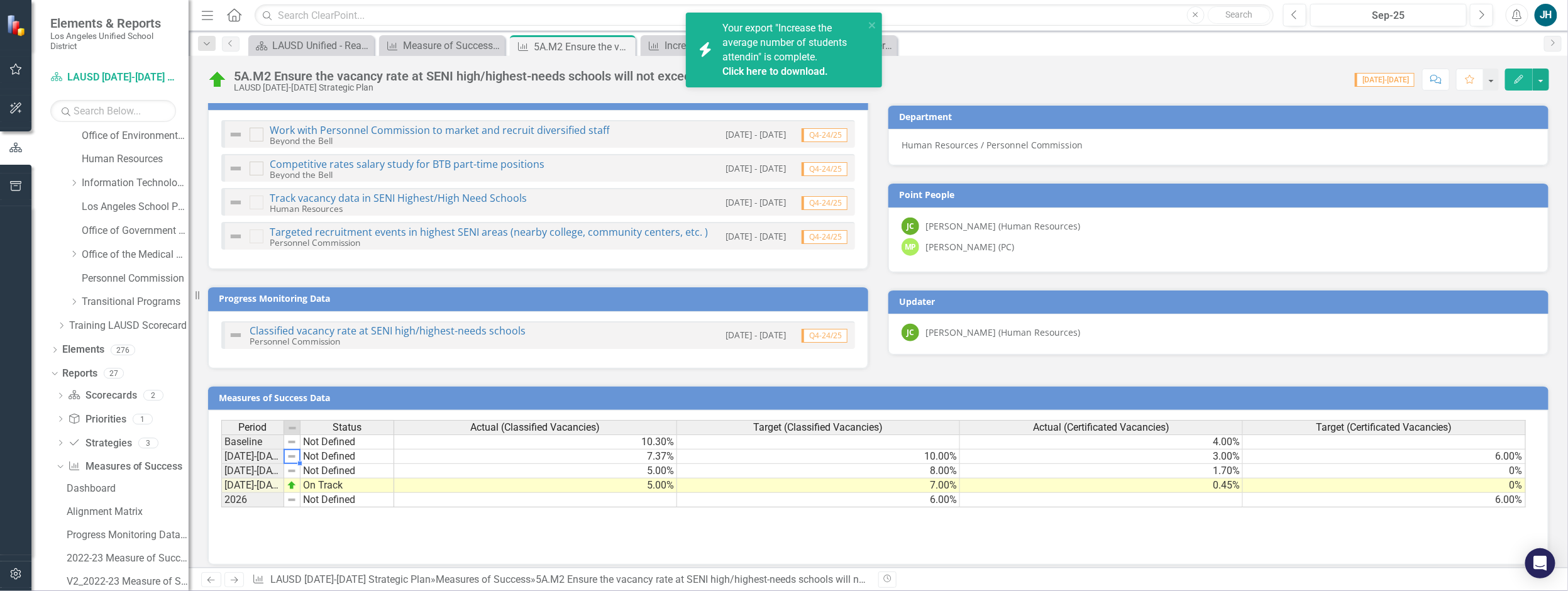
click at [293, 451] on img at bounding box center [292, 456] width 10 height 10
click at [465, 525] on div "Period Status Actual (Classified Vacancies) Target (Classified Vacancies) Actua…" at bounding box center [878, 483] width 1314 height 126
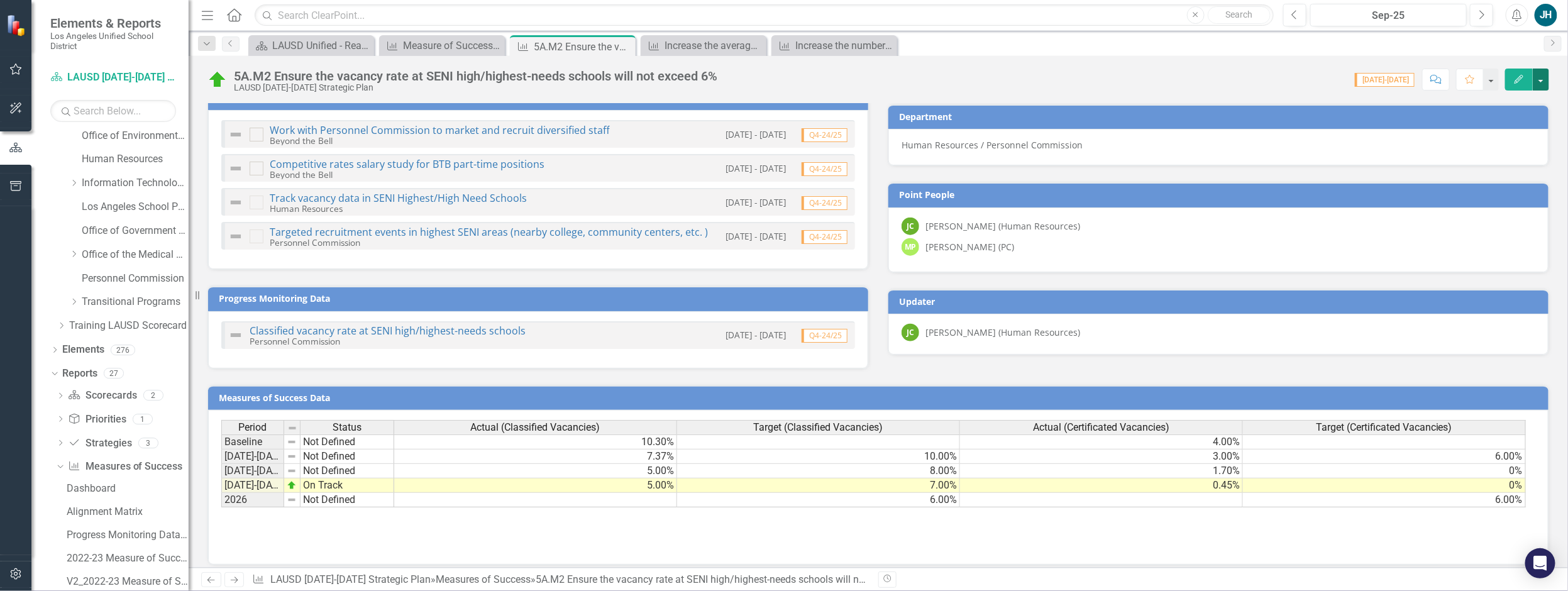
click at [1534, 81] on button "button" at bounding box center [1540, 79] width 16 height 22
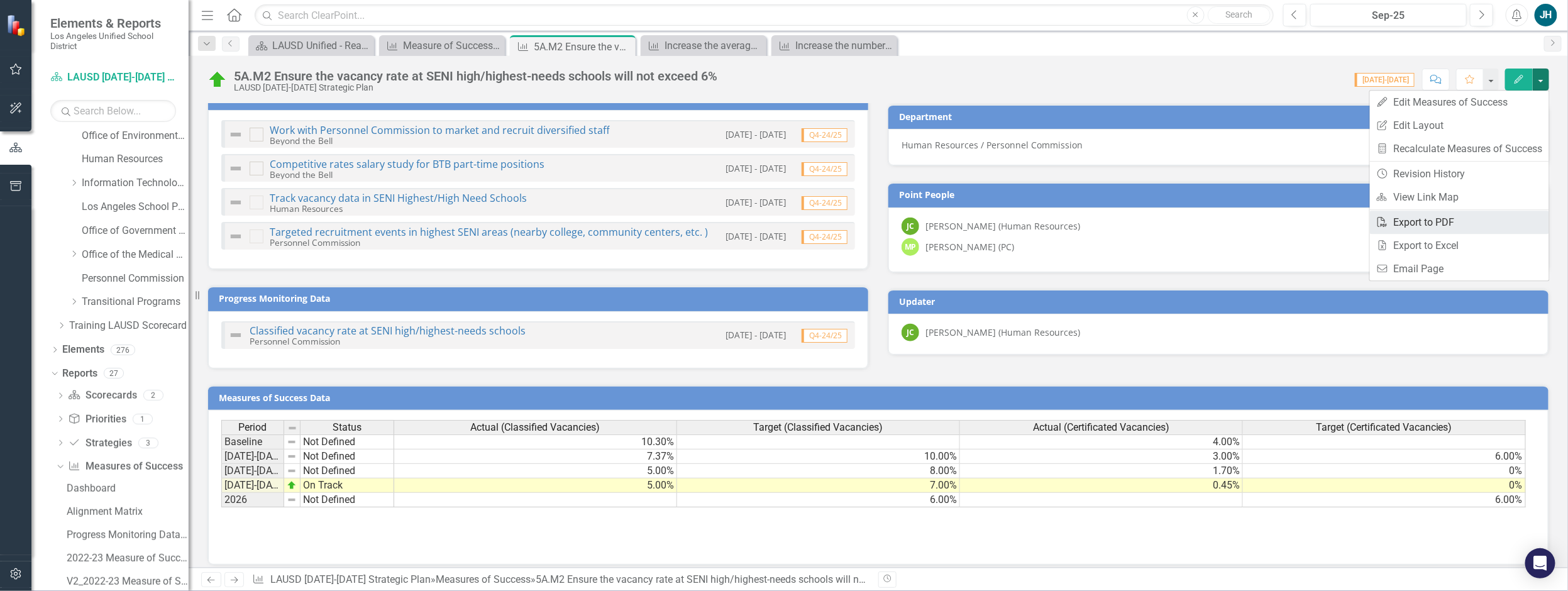
click at [1460, 226] on link "PDF Export to PDF" at bounding box center [1459, 223] width 179 height 24
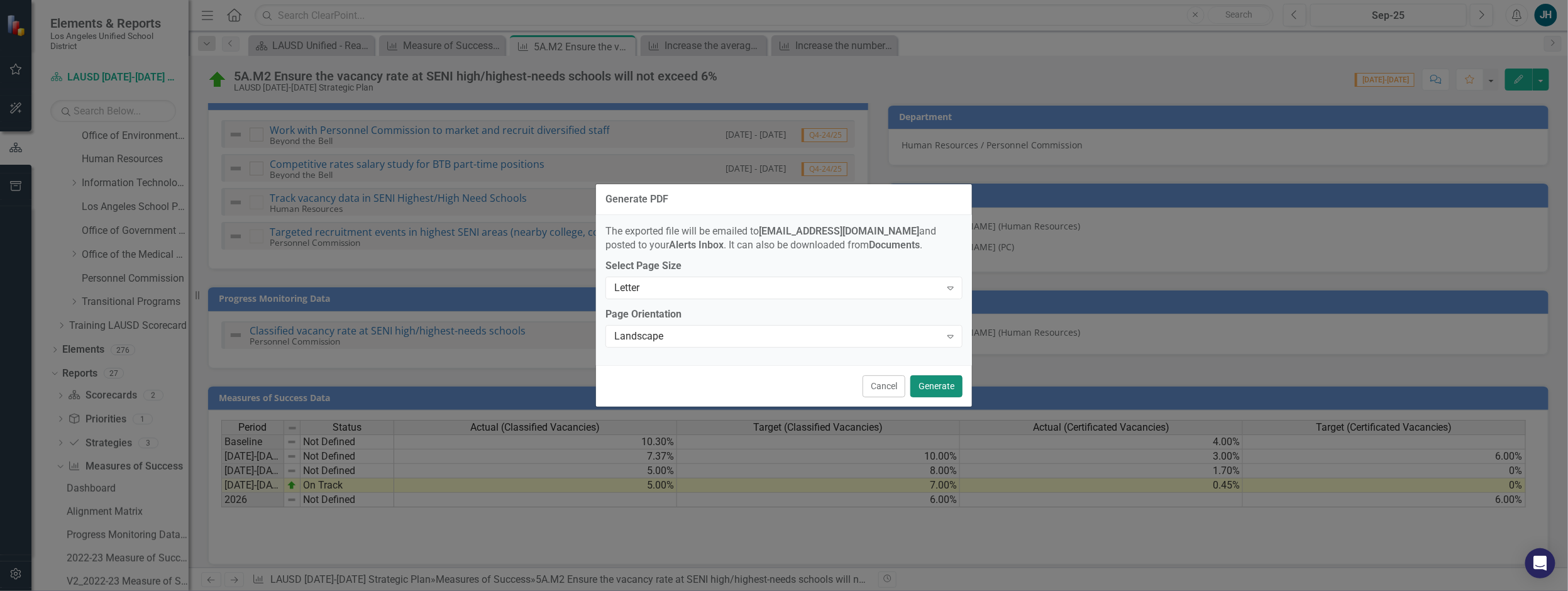
click at [942, 385] on button "Generate" at bounding box center [936, 386] width 52 height 22
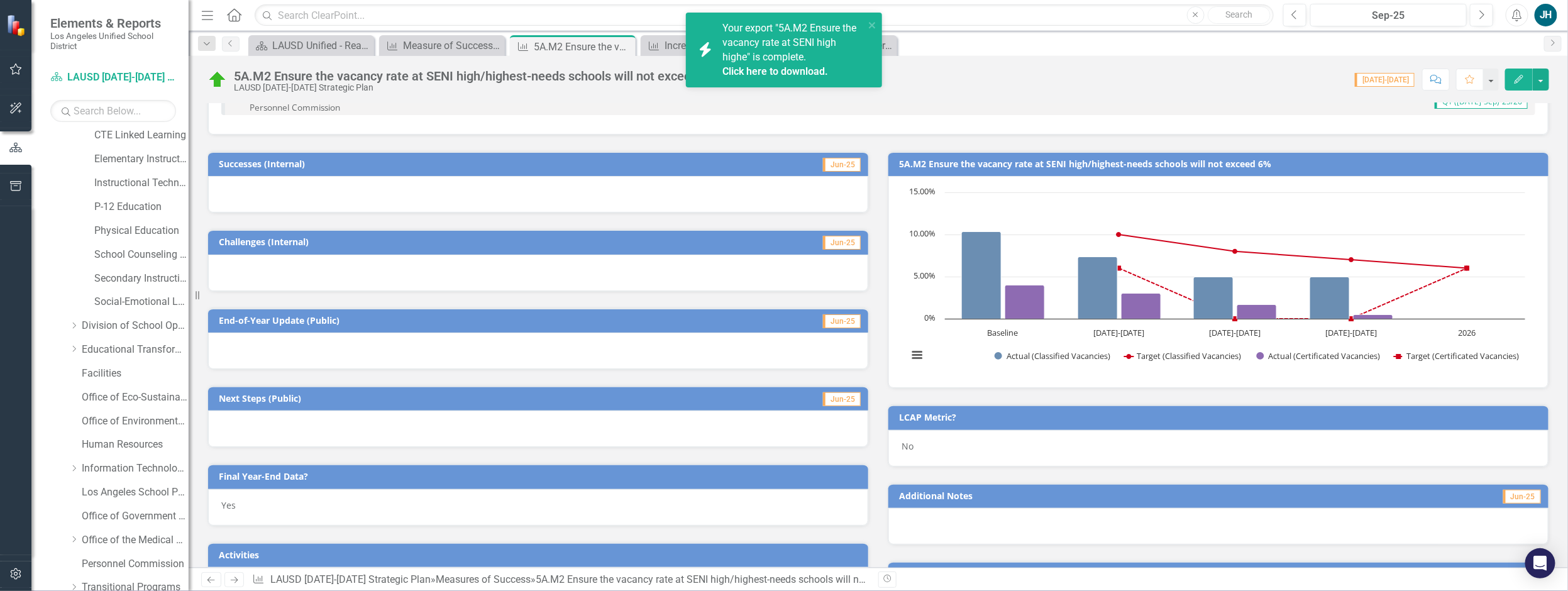
scroll to position [0, 0]
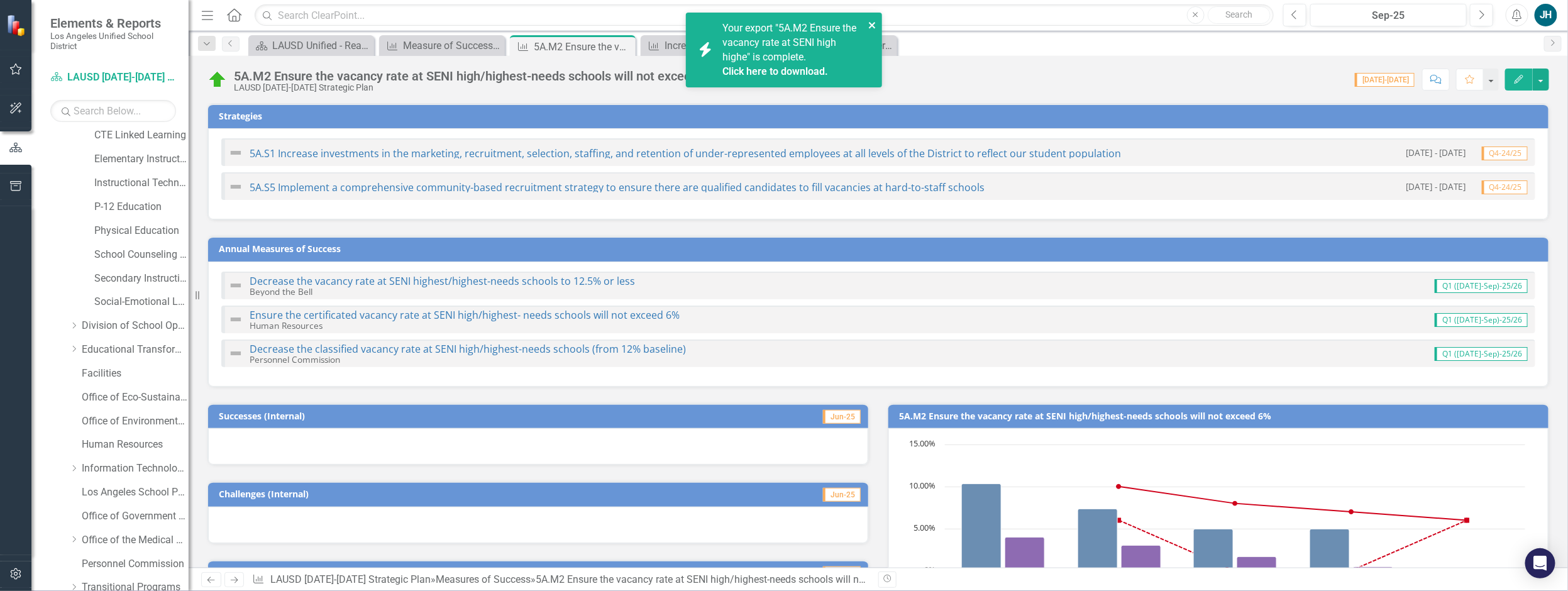
click at [877, 19] on button "close" at bounding box center [872, 25] width 9 height 14
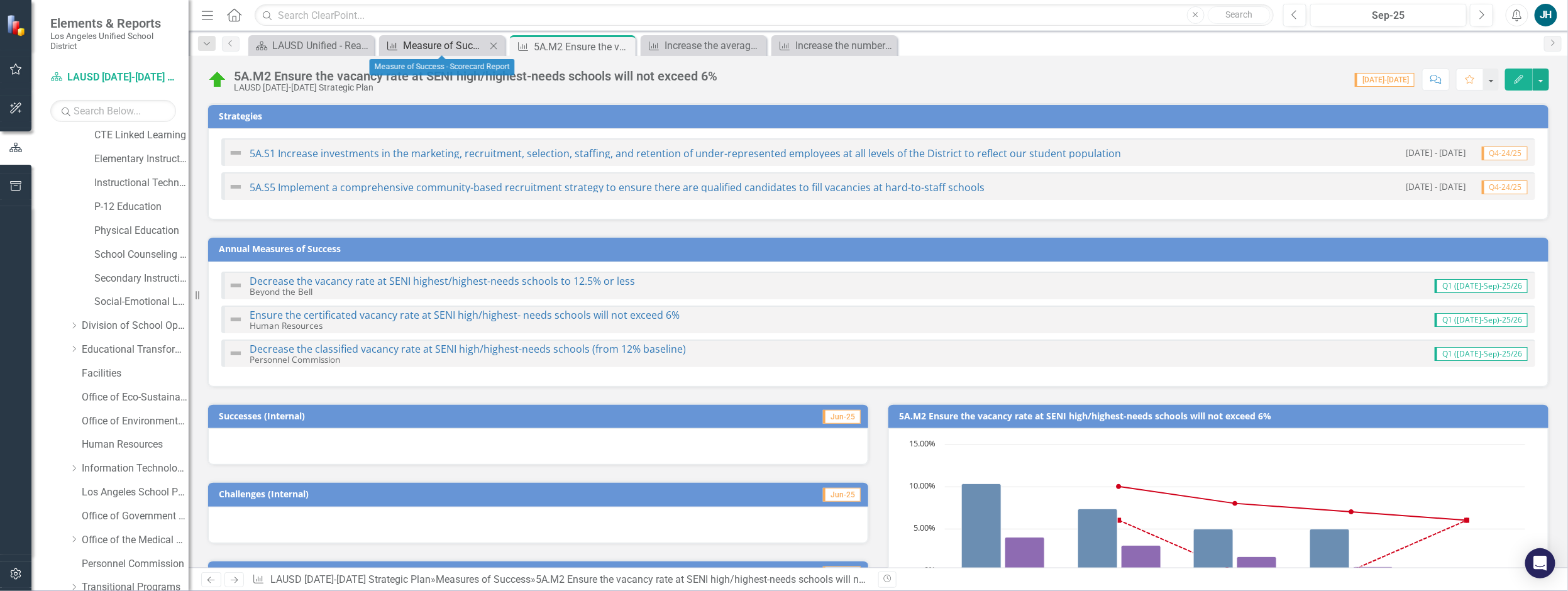
click at [435, 41] on div "Measure of Success - Scorecard Report" at bounding box center [445, 46] width 83 height 16
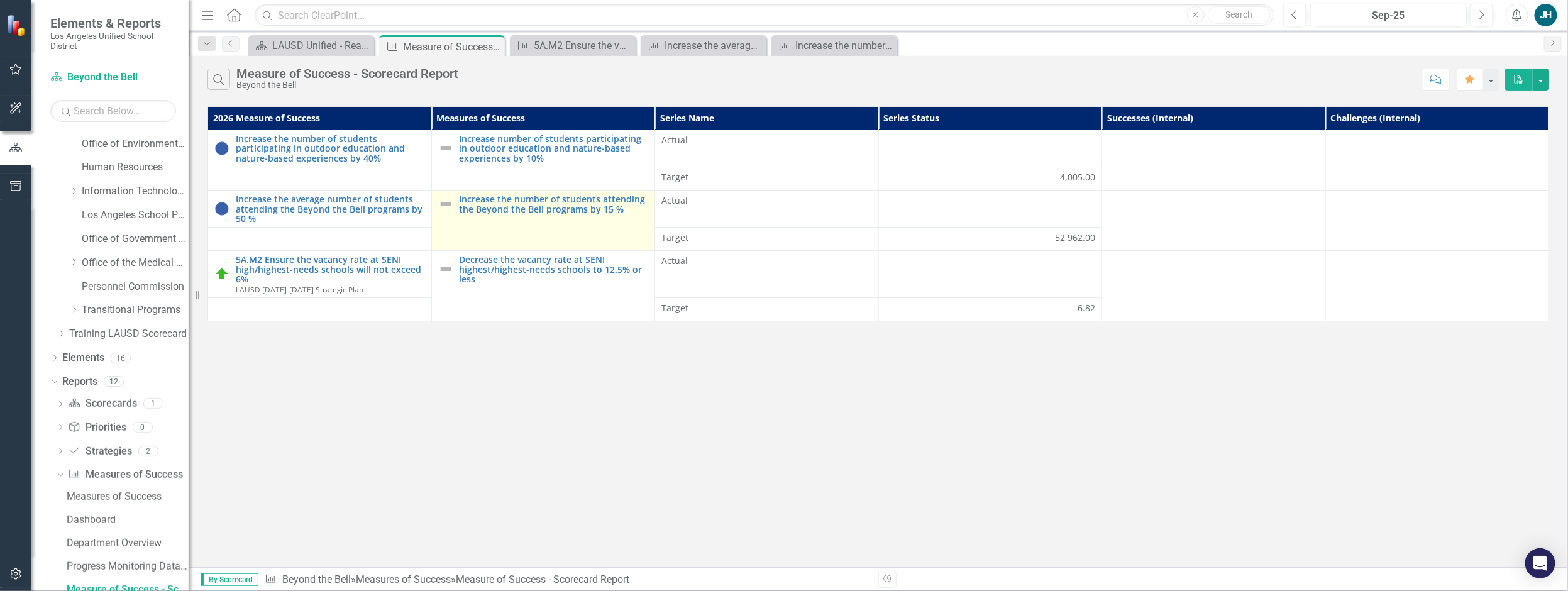
scroll to position [577, 0]
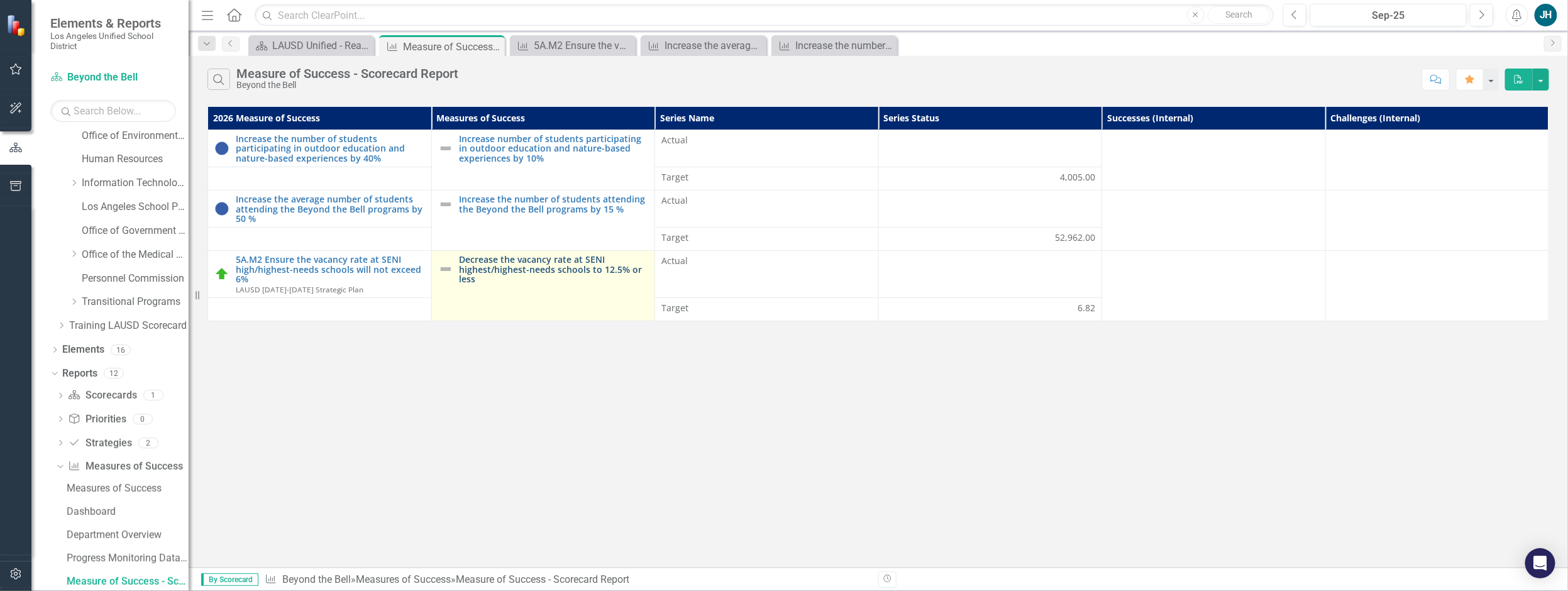
click at [549, 269] on link "Decrease the vacancy rate at SENI highest/highest-needs schools to 12.5% or less" at bounding box center [554, 269] width 189 height 29
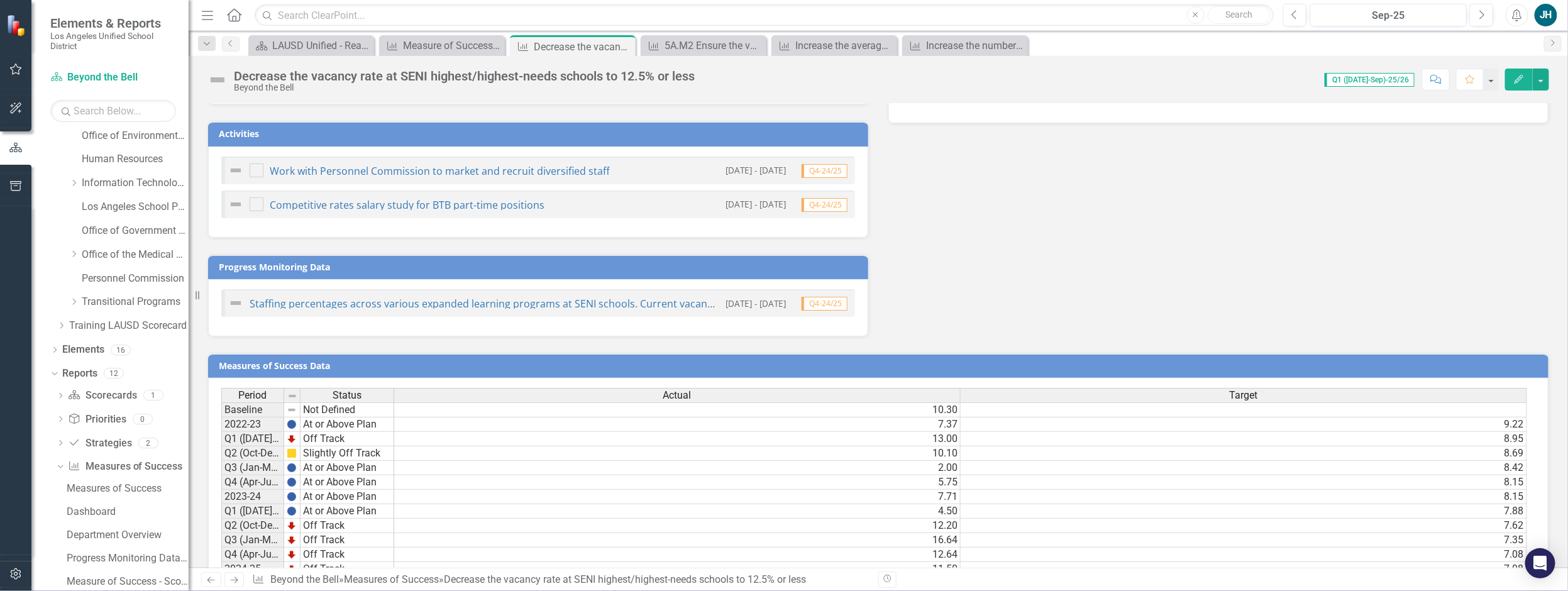
scroll to position [649, 0]
click at [1542, 84] on button "button" at bounding box center [1540, 79] width 16 height 22
click at [1449, 227] on link "PDF Export to PDF" at bounding box center [1459, 223] width 179 height 24
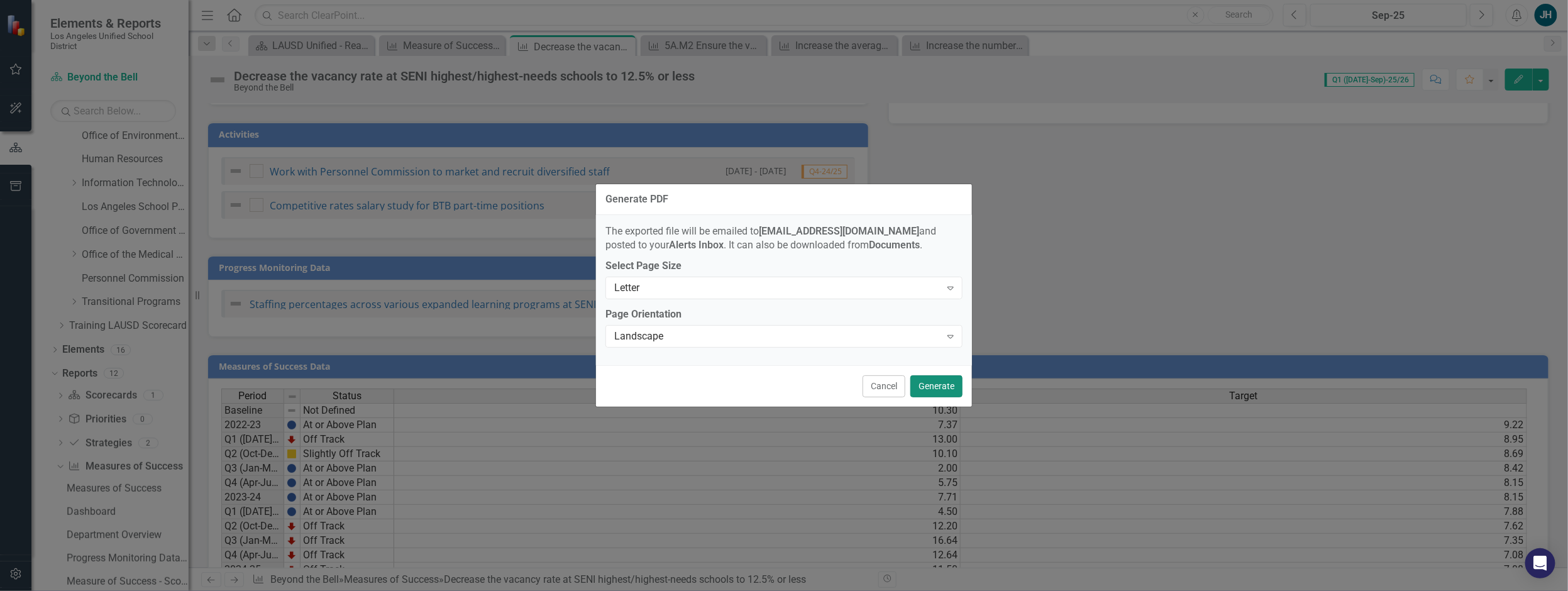
click at [940, 384] on button "Generate" at bounding box center [936, 386] width 52 height 22
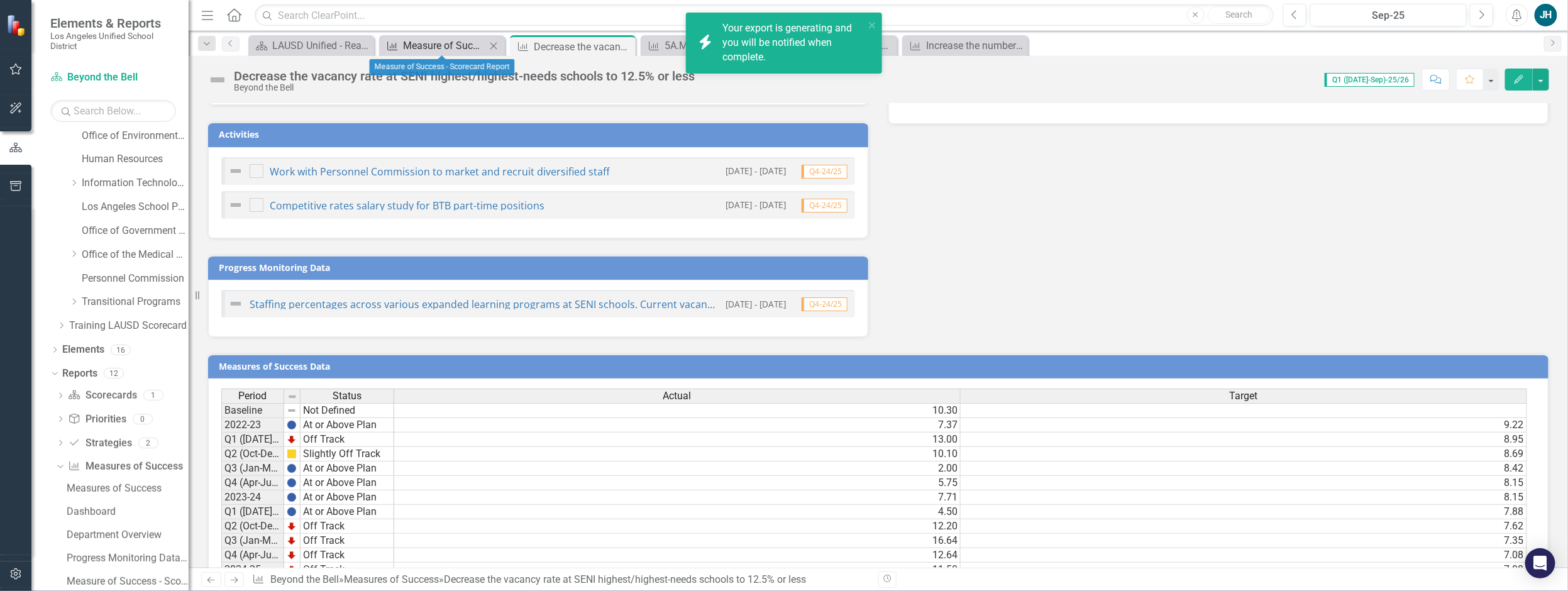
click at [424, 46] on div "Measure of Success - Scorecard Report" at bounding box center [445, 46] width 83 height 16
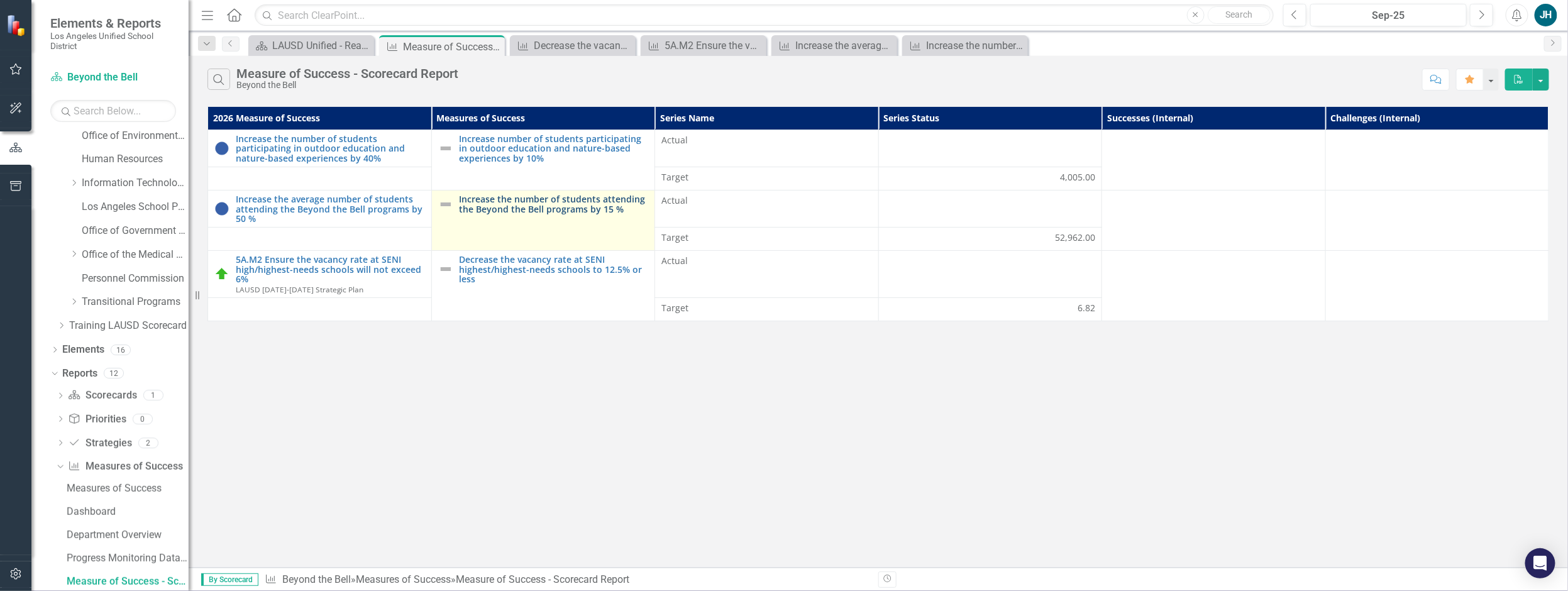
click at [553, 203] on link "Increase the number of students attending the Beyond the Bell programs by 15 %" at bounding box center [554, 204] width 189 height 19
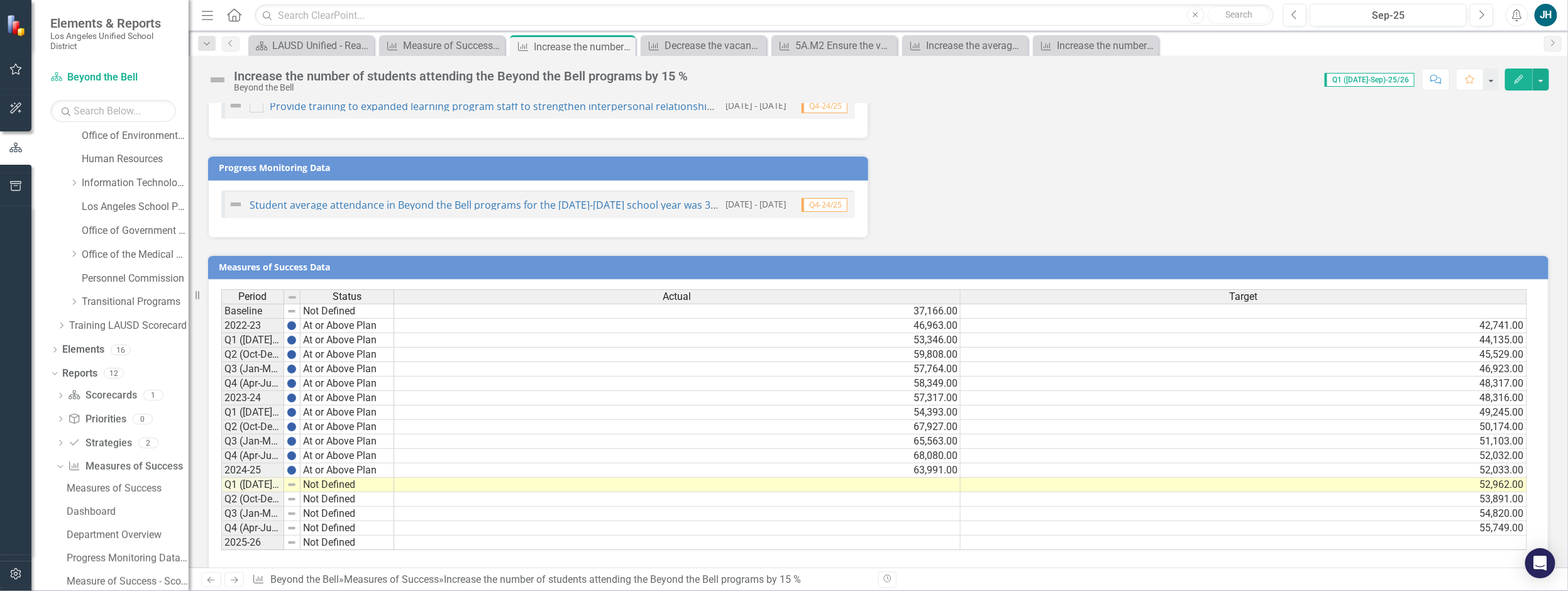
scroll to position [710, 0]
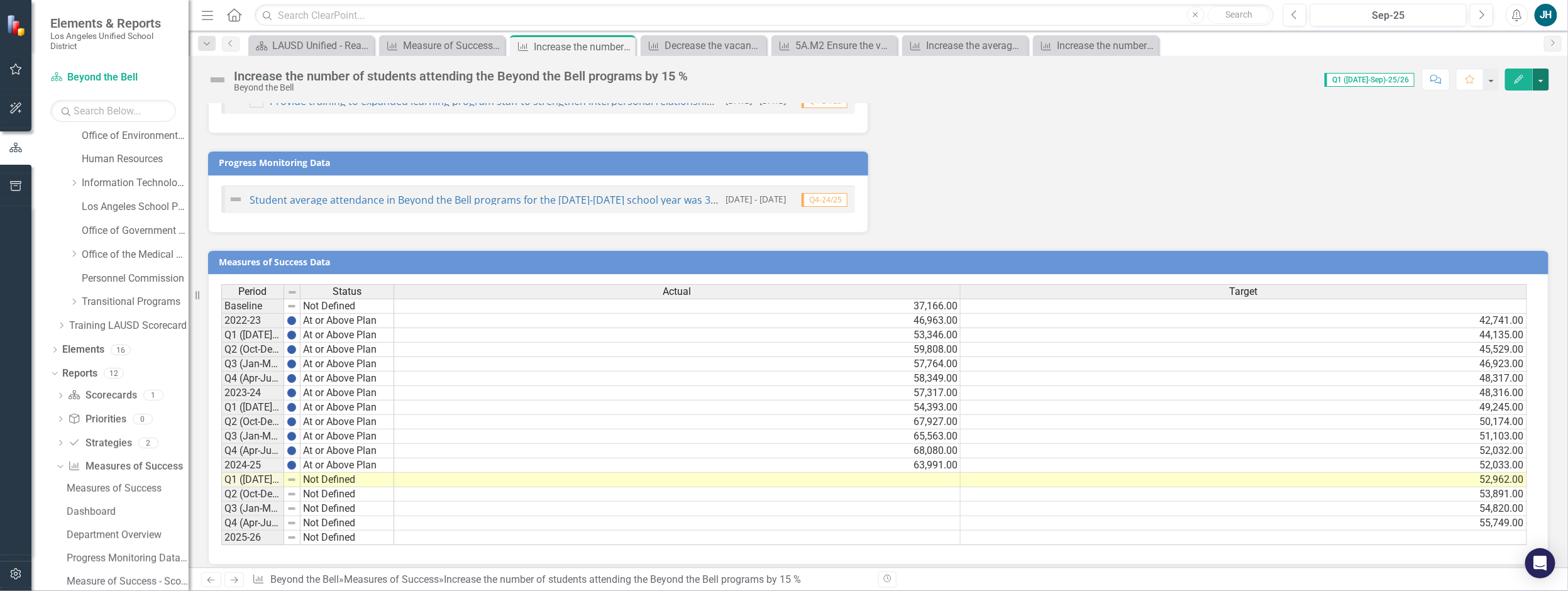
click at [1544, 84] on button "button" at bounding box center [1540, 79] width 16 height 22
click at [1471, 224] on link "PDF Export to PDF" at bounding box center [1459, 223] width 179 height 24
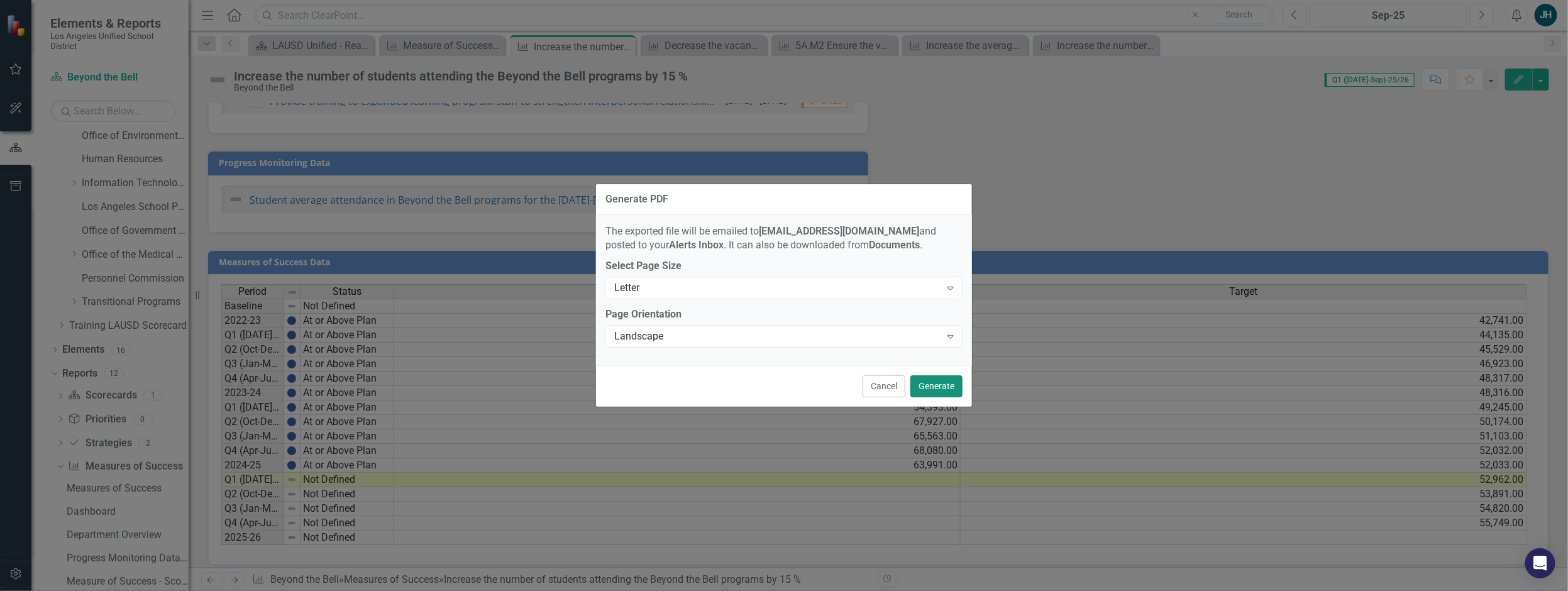
click at [942, 394] on button "Generate" at bounding box center [936, 386] width 52 height 22
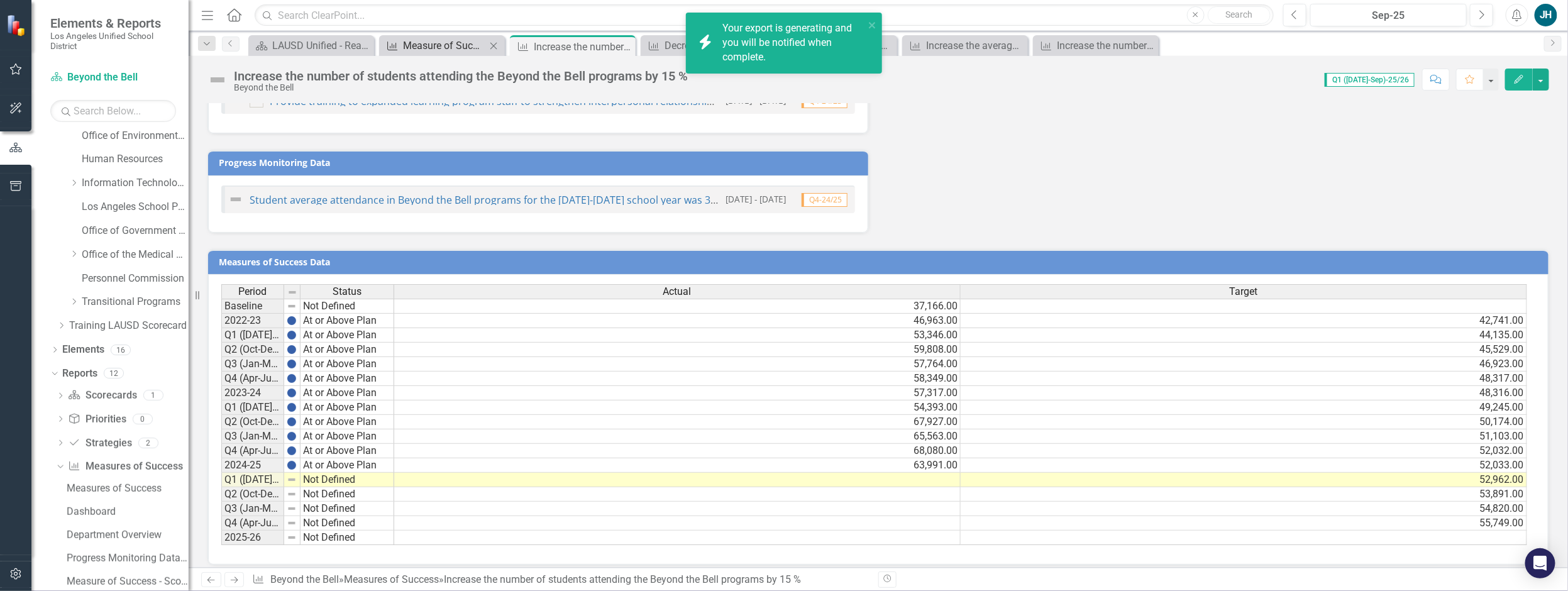
click at [453, 47] on div "Measure of Success - Scorecard Report" at bounding box center [445, 46] width 83 height 16
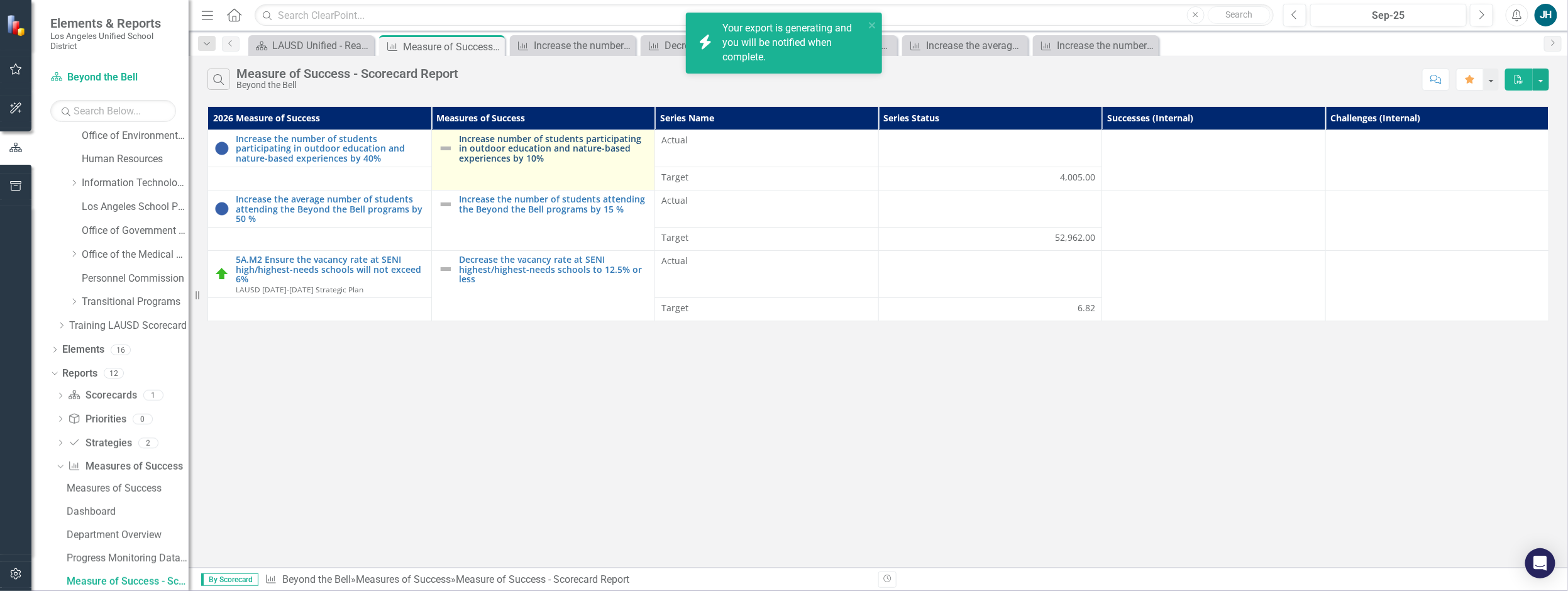
click at [561, 139] on link "Increase number of students participating in outdoor education and nature-based…" at bounding box center [554, 148] width 189 height 29
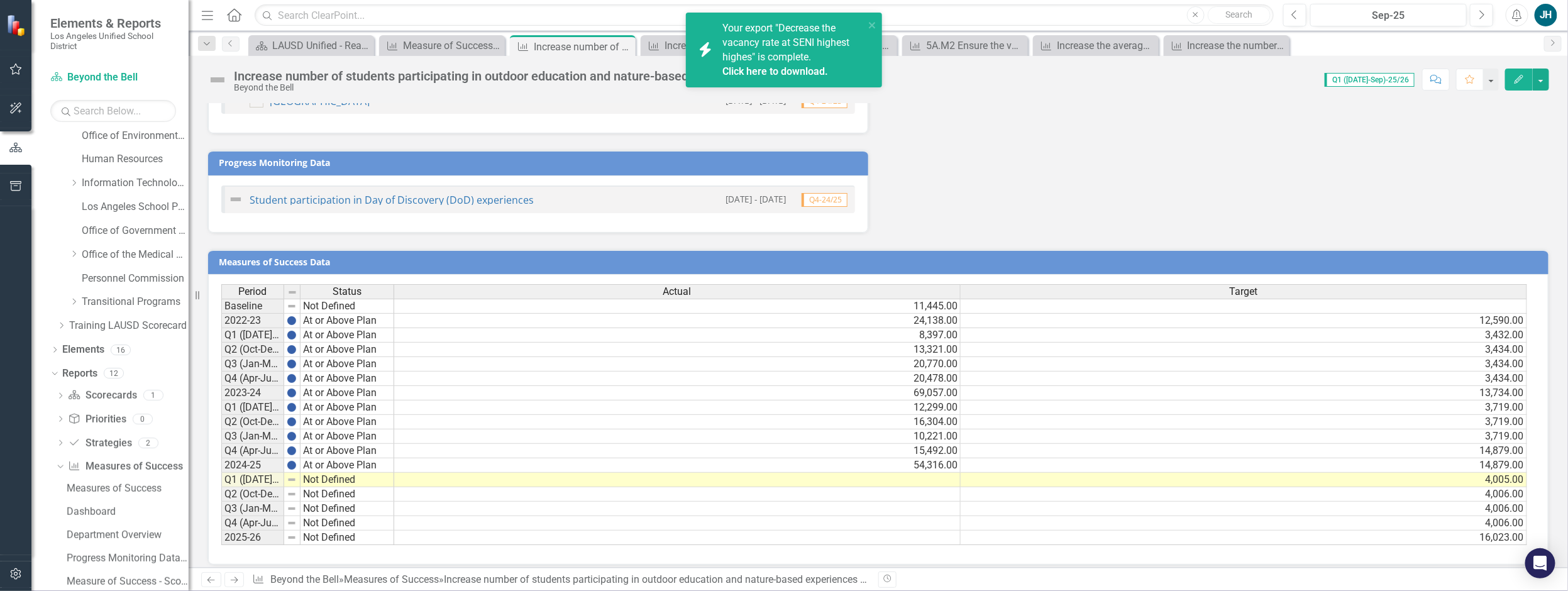
scroll to position [675, 0]
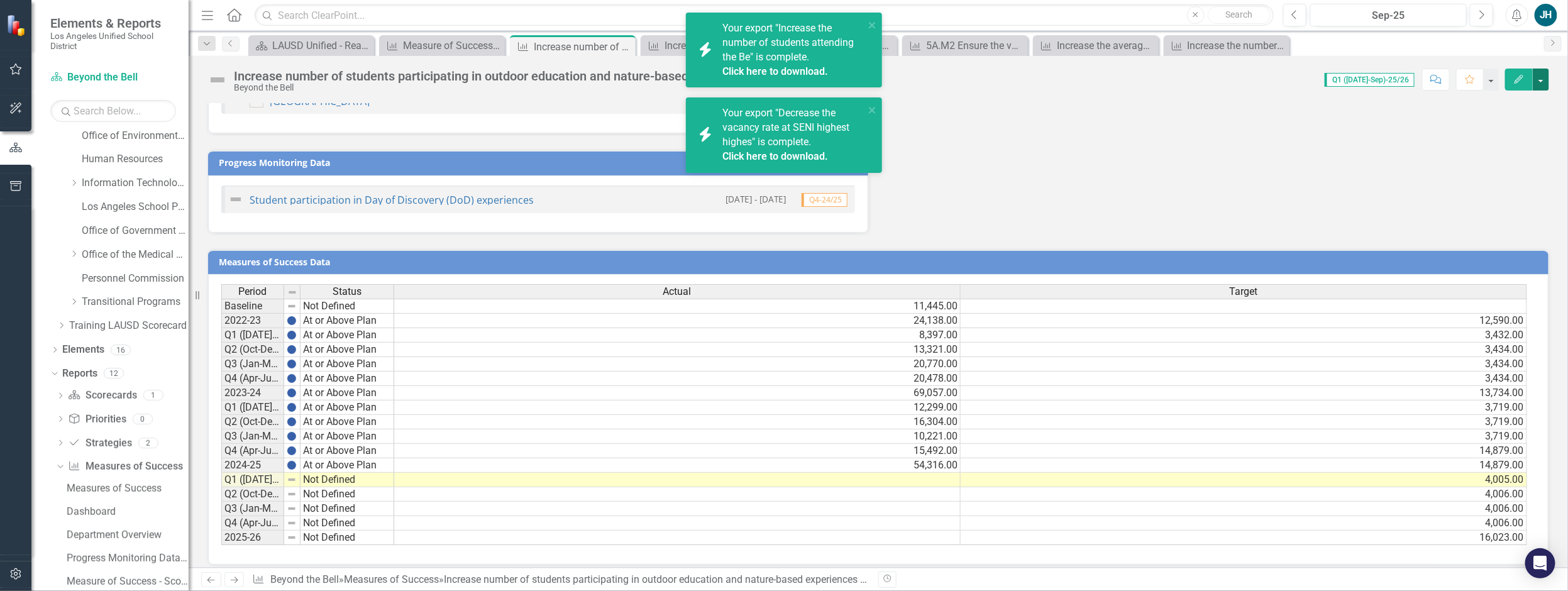
click at [1540, 84] on button "button" at bounding box center [1540, 79] width 16 height 22
click at [1456, 227] on link "PDF Export to PDF" at bounding box center [1459, 223] width 179 height 24
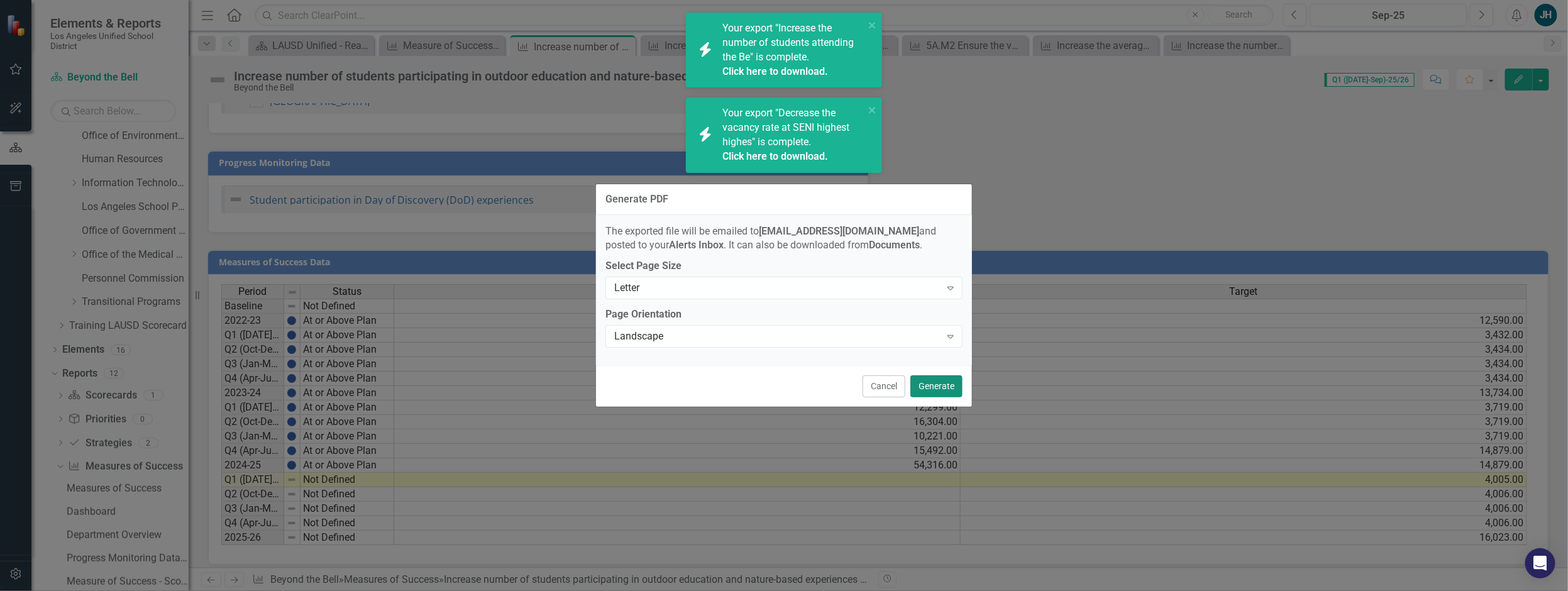
click at [929, 390] on button "Generate" at bounding box center [936, 386] width 52 height 22
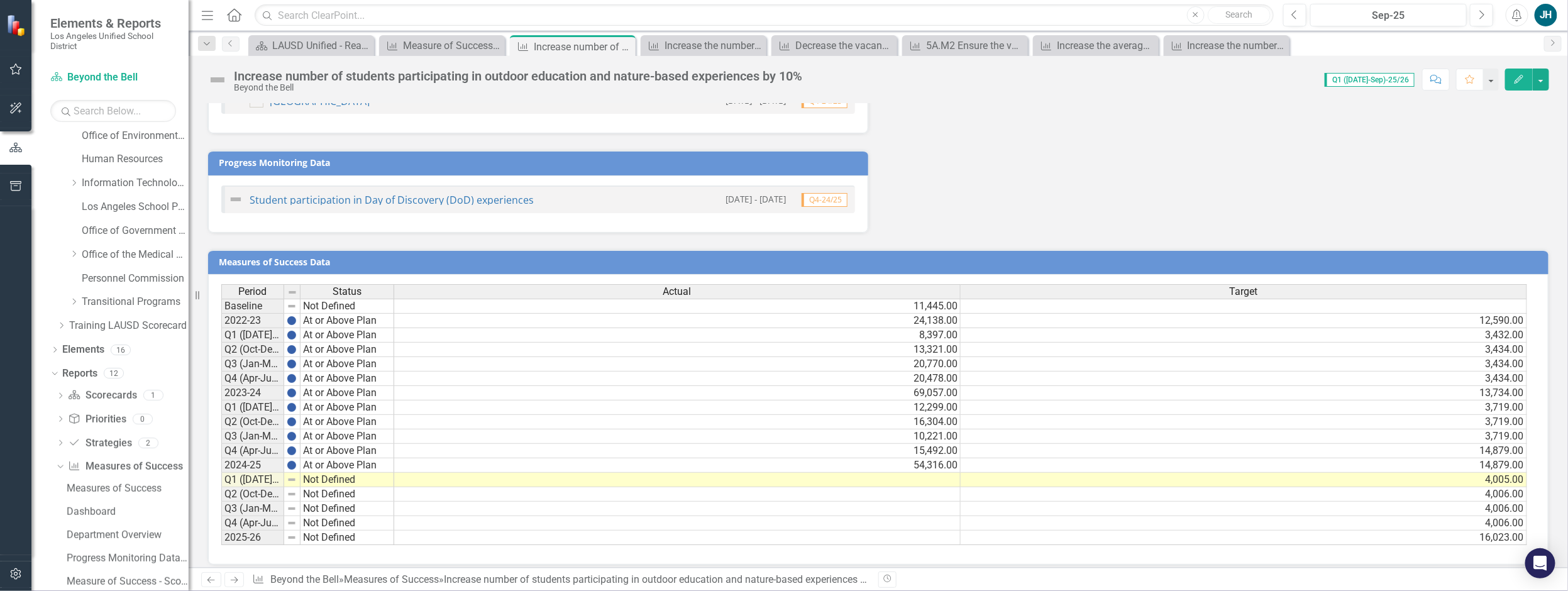
click at [450, 233] on div "Measures of Success Data Last Calculated Period Status Actual Target Baseline N…" at bounding box center [878, 399] width 1361 height 332
click at [450, 43] on div "Measure of Success - Scorecard Report" at bounding box center [445, 46] width 83 height 16
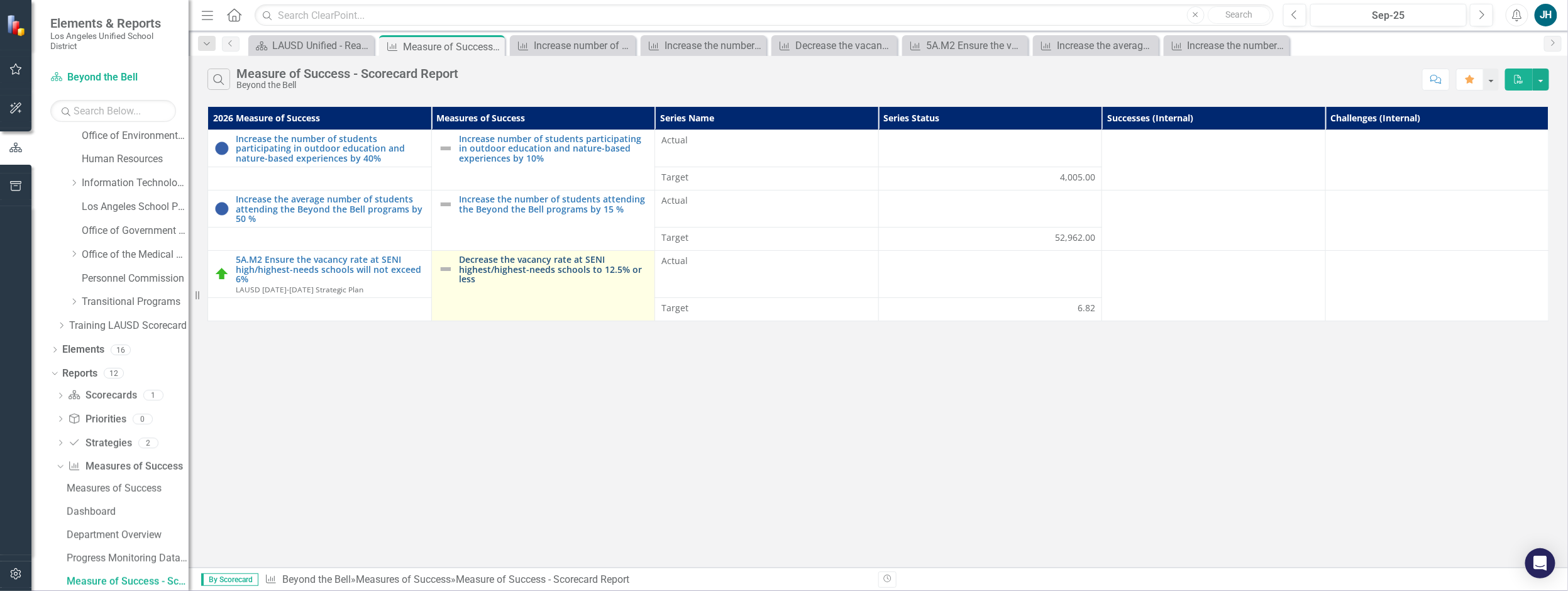
click at [529, 264] on link "Decrease the vacancy rate at SENI highest/highest-needs schools to 12.5% or less" at bounding box center [554, 269] width 189 height 29
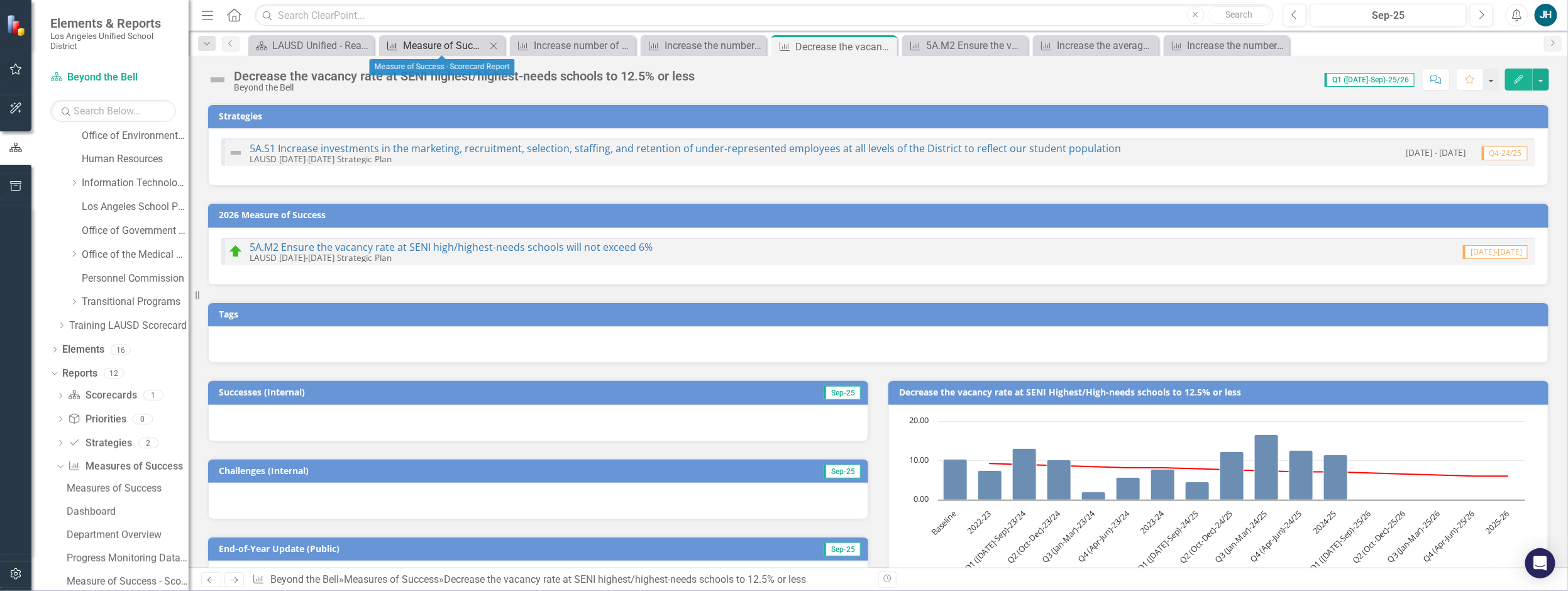
click at [470, 44] on div "Measure of Success - Scorecard Report" at bounding box center [445, 46] width 83 height 16
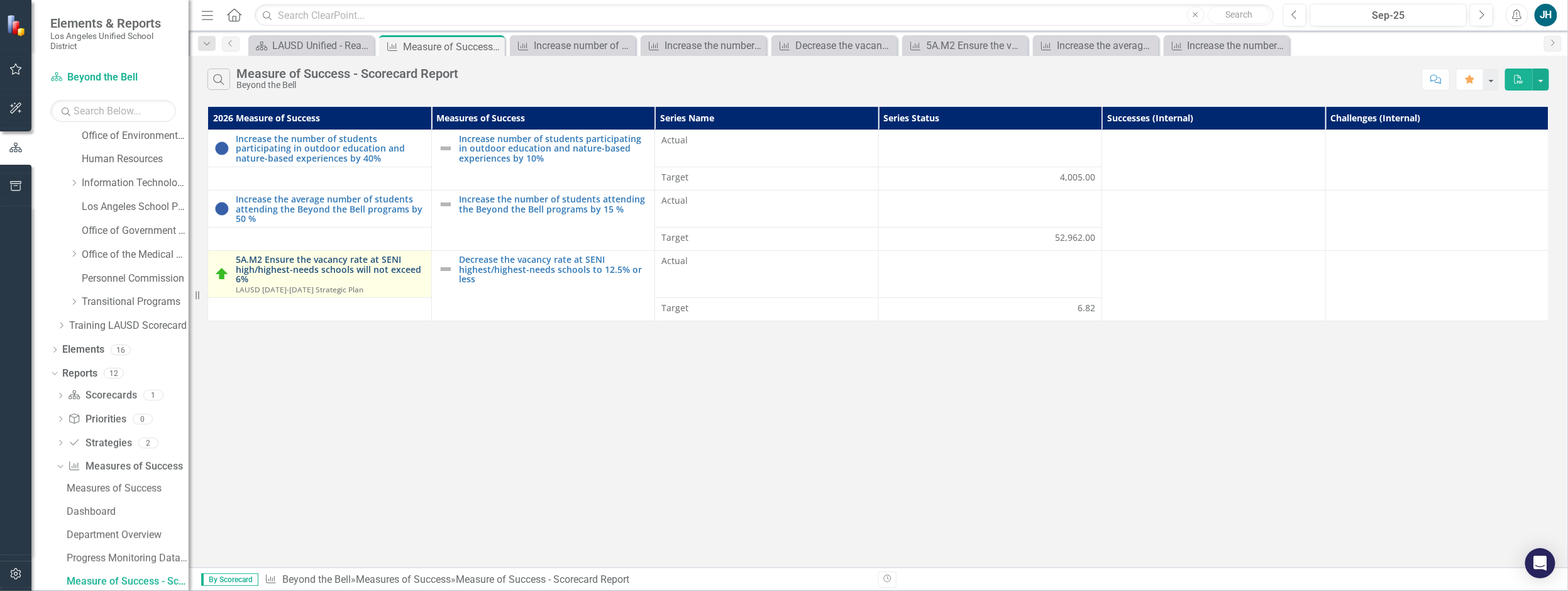
click at [343, 262] on link "5A.M2 Ensure the vacancy rate at SENI high/highest-needs schools will not excee…" at bounding box center [330, 269] width 189 height 29
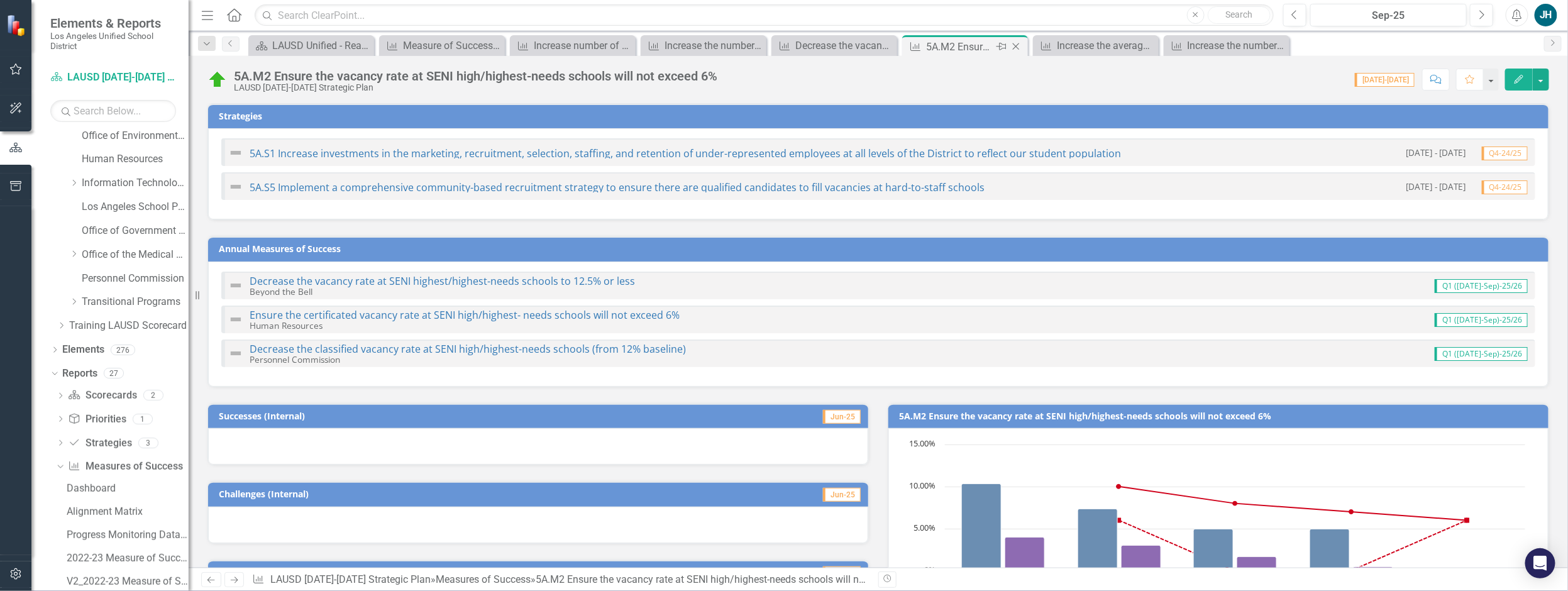
click at [1017, 45] on icon "Close" at bounding box center [1016, 47] width 13 height 10
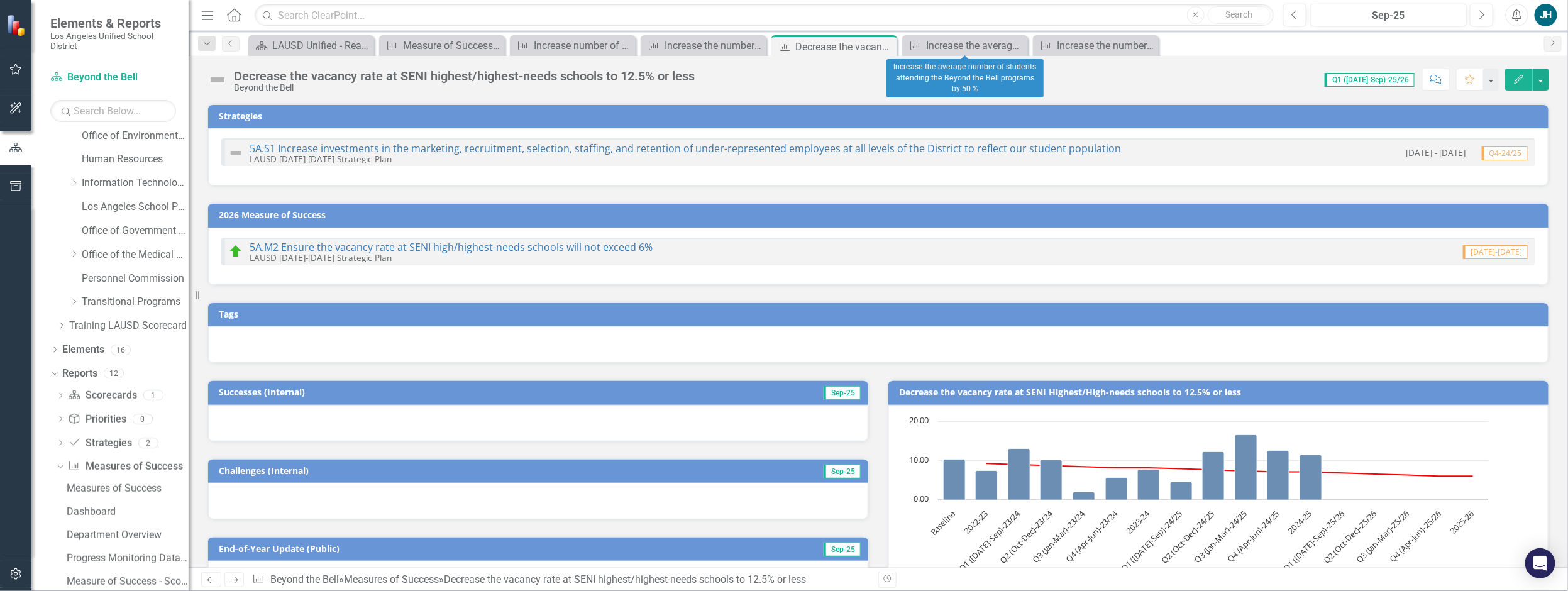
click at [0, 0] on icon at bounding box center [0, 0] width 0 height 0
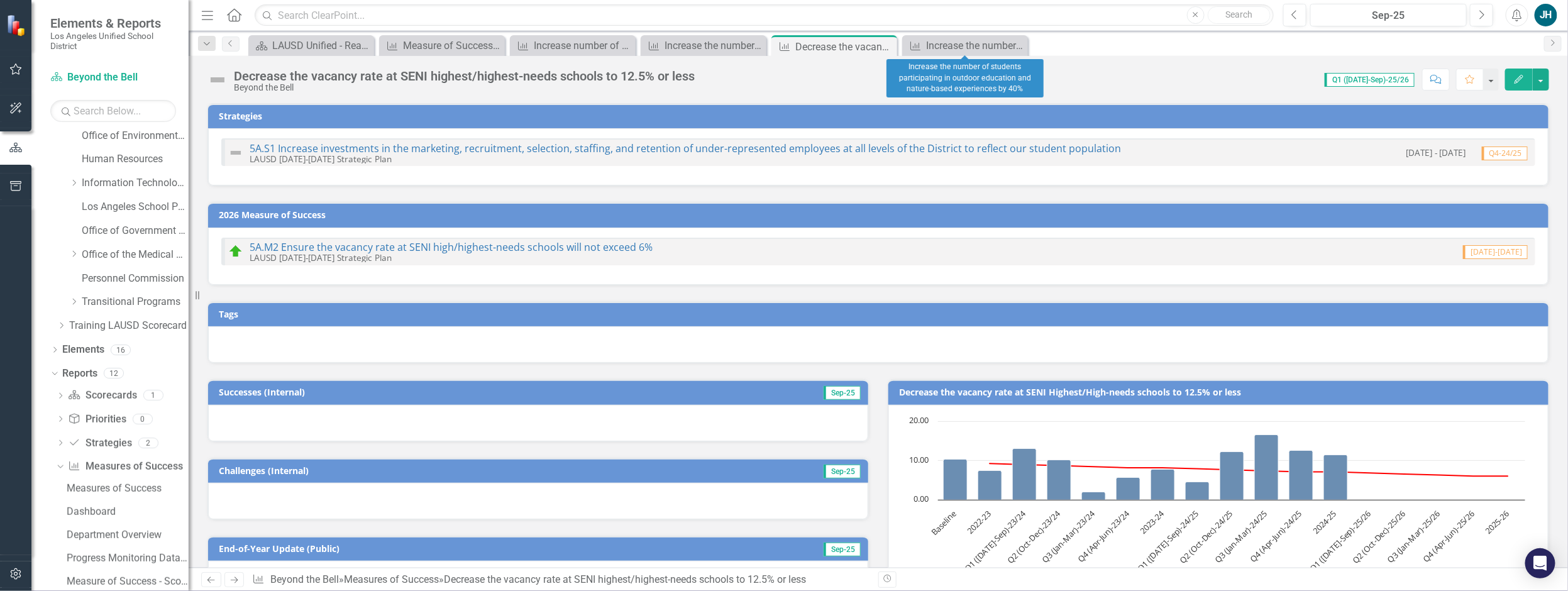
click at [0, 0] on icon at bounding box center [0, 0] width 0 height 0
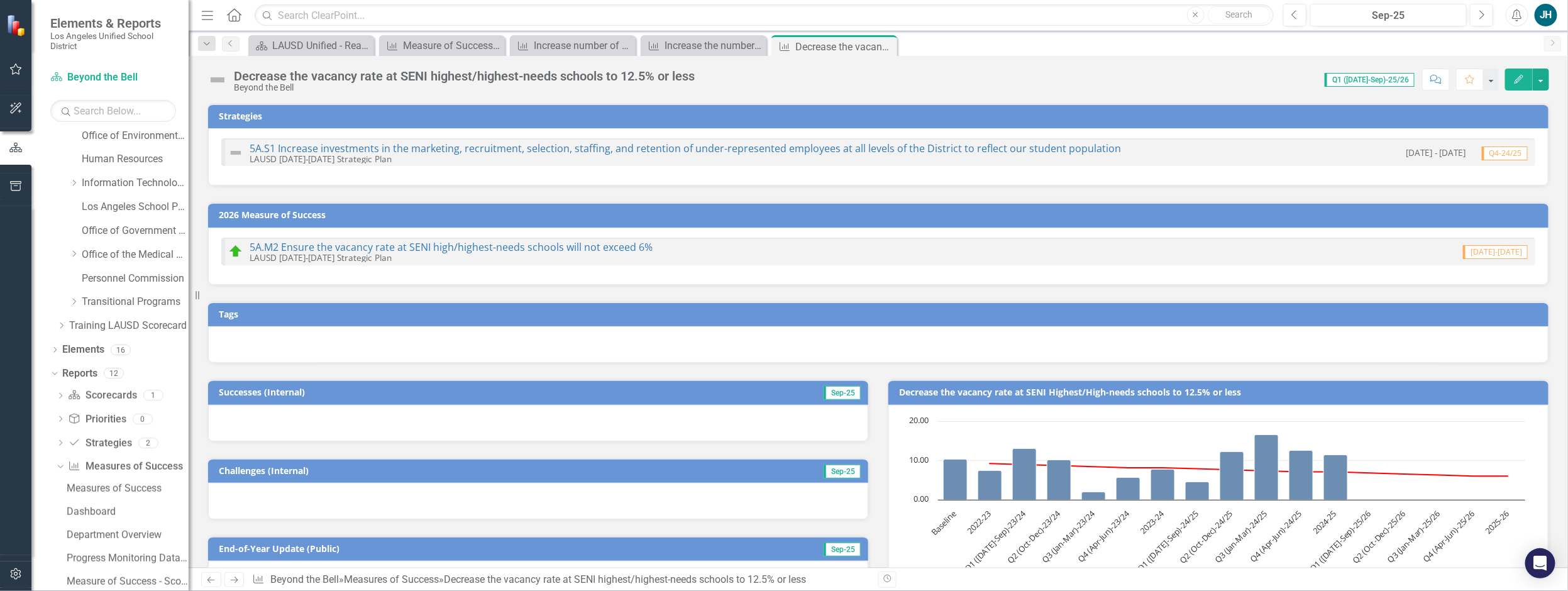
drag, startPoint x: 887, startPoint y: 48, endPoint x: 809, endPoint y: 53, distance: 78.2
click at [0, 0] on icon at bounding box center [0, 0] width 0 height 0
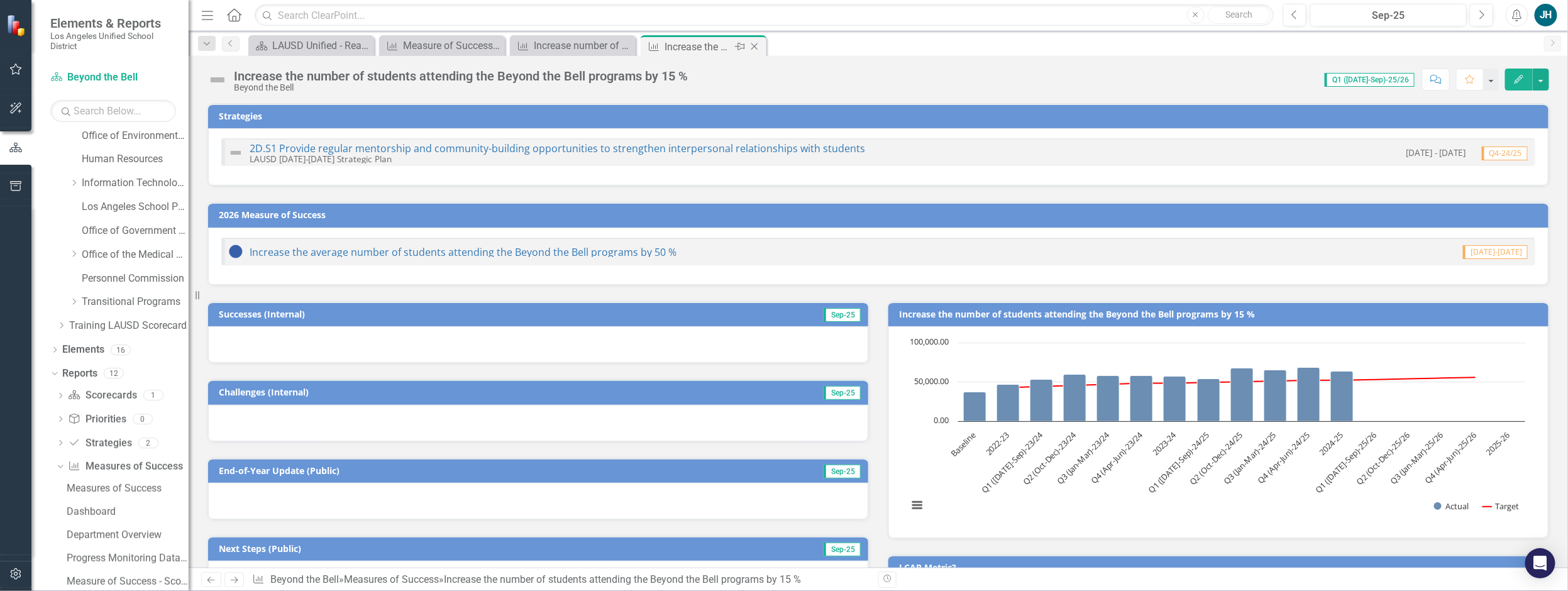
click at [759, 44] on icon "Close" at bounding box center [754, 47] width 13 height 10
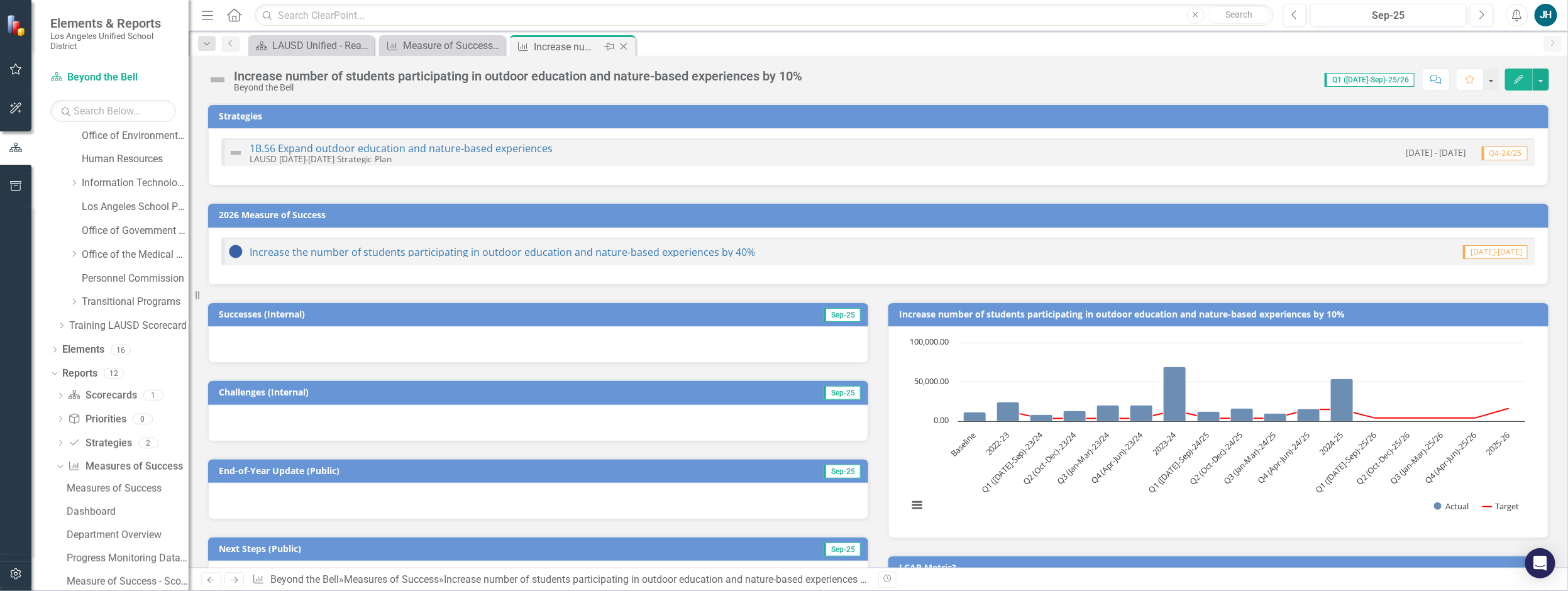
click at [623, 48] on icon "Close" at bounding box center [623, 47] width 13 height 10
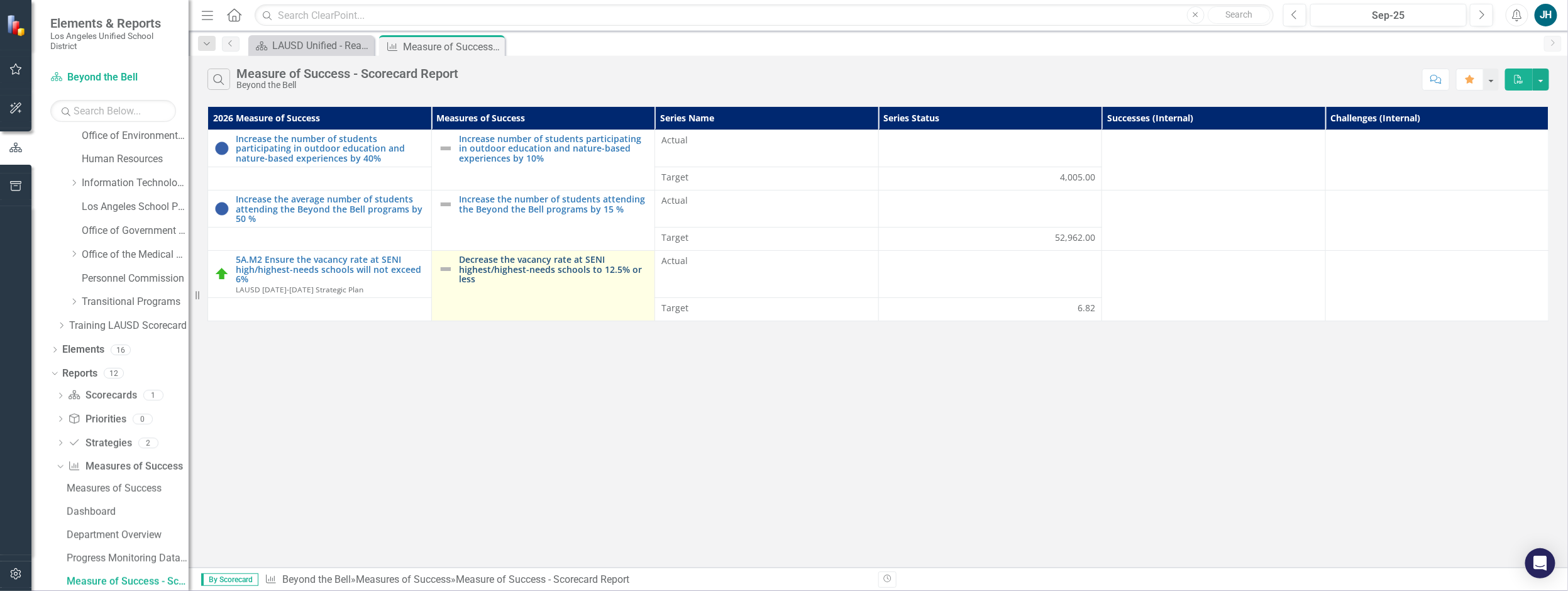
click at [568, 265] on link "Decrease the vacancy rate at SENI highest/highest-needs schools to 12.5% or less" at bounding box center [554, 269] width 189 height 29
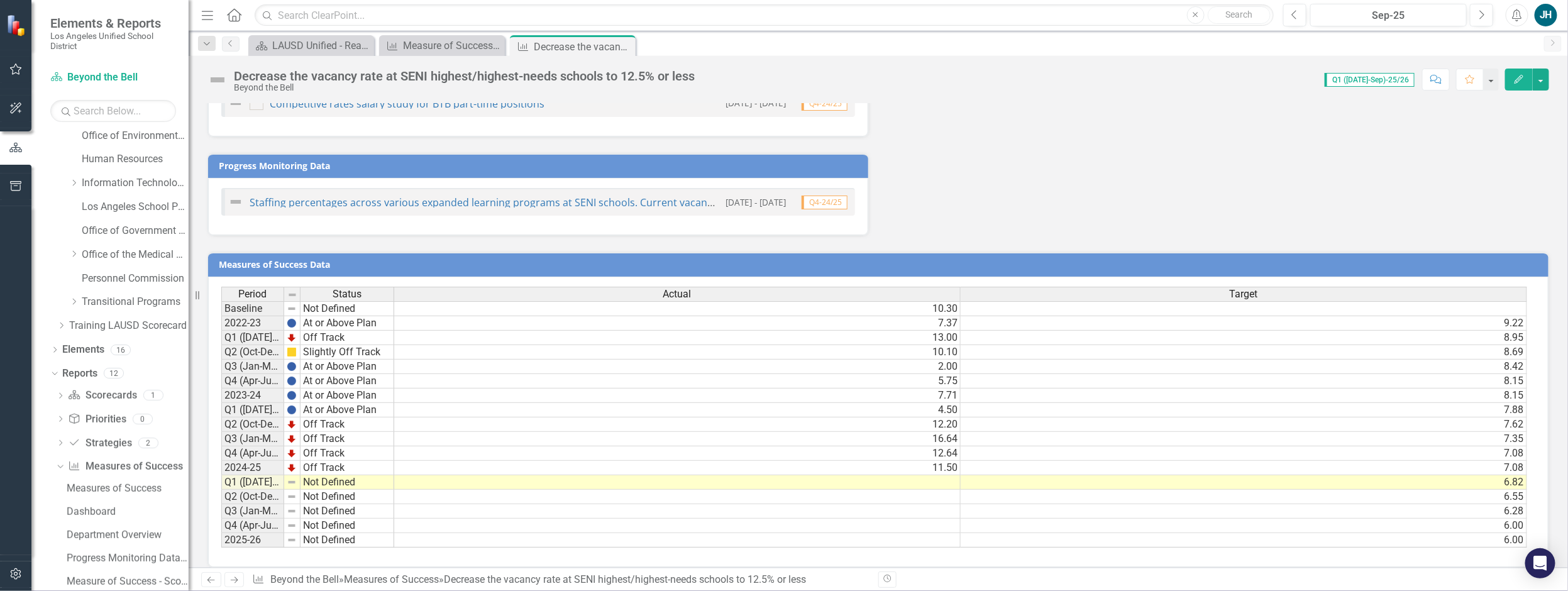
scroll to position [753, 0]
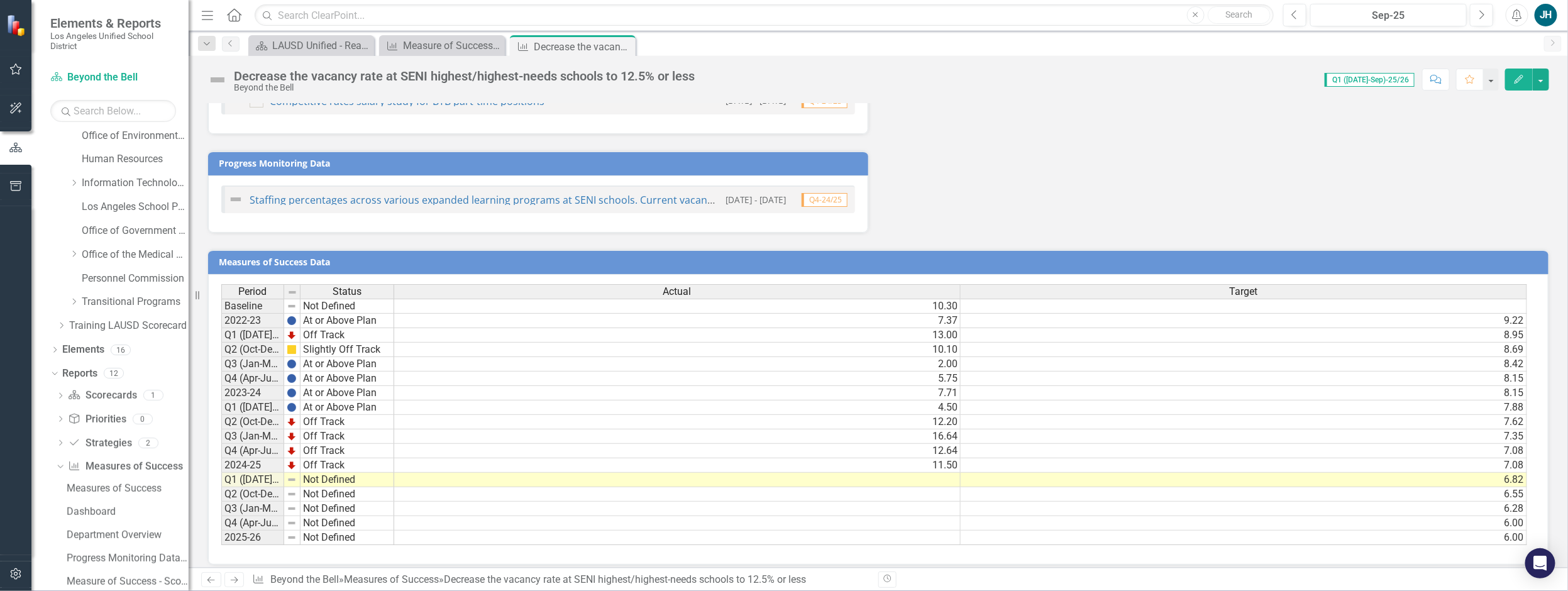
click at [237, 459] on td "2024-25" at bounding box center [252, 466] width 63 height 14
